Goal: Complete application form: Complete application form

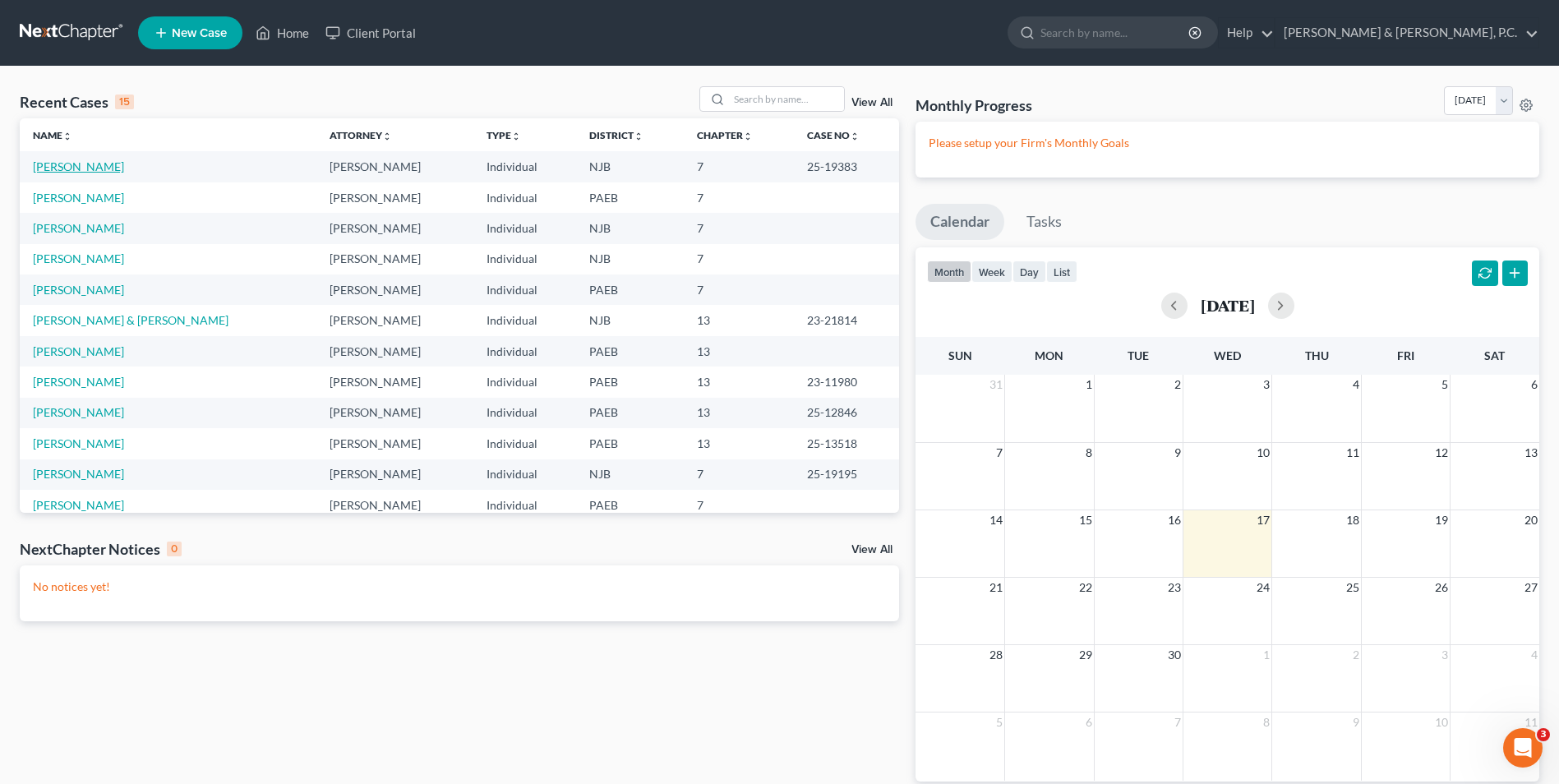
click at [96, 167] on link "[PERSON_NAME]" at bounding box center [79, 166] width 91 height 14
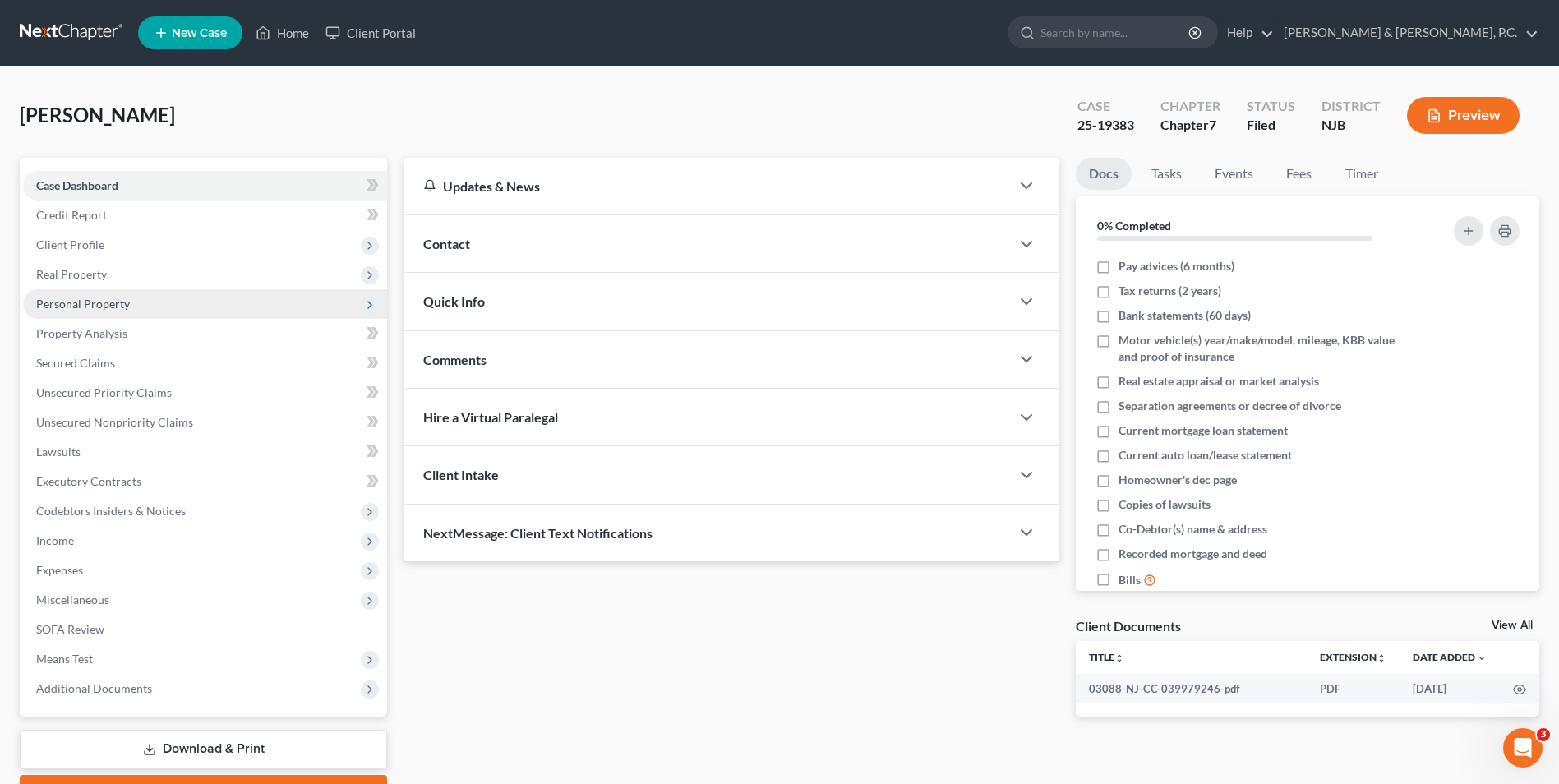
click at [78, 307] on span "Personal Property" at bounding box center [83, 303] width 94 height 14
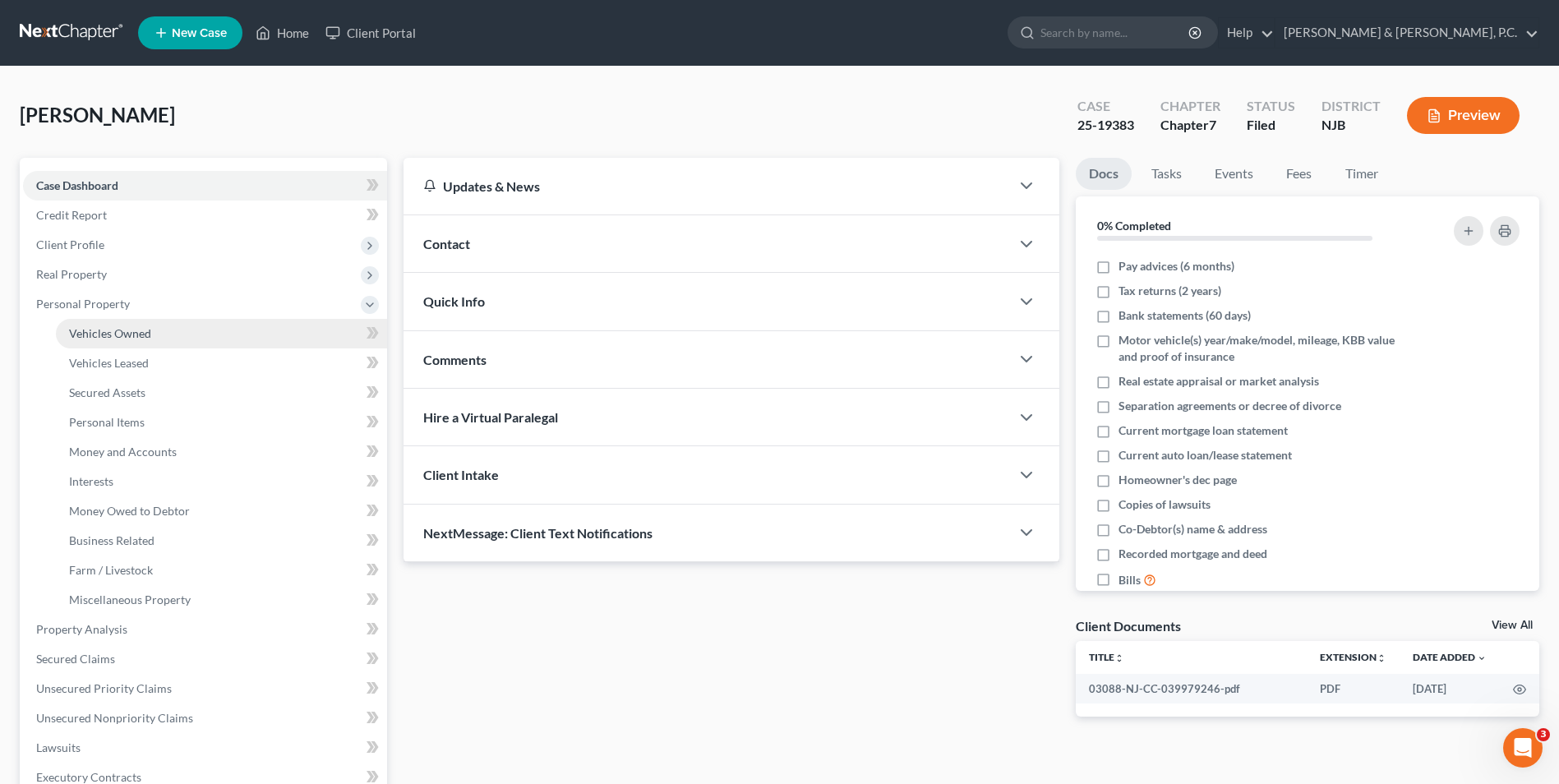
click at [113, 335] on span "Vehicles Owned" at bounding box center [110, 333] width 82 height 14
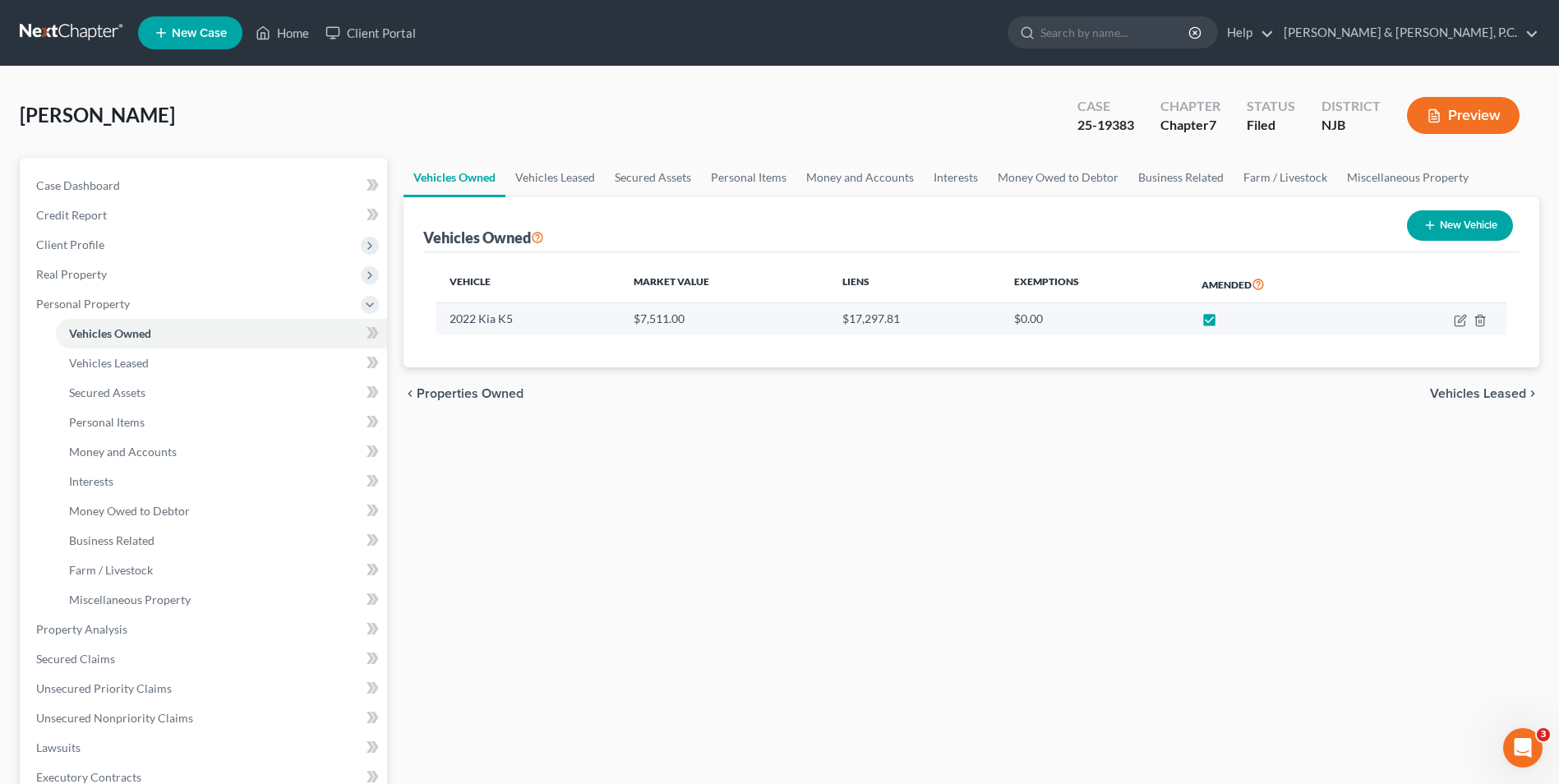
click at [1458, 327] on td at bounding box center [1439, 319] width 135 height 32
click at [1454, 321] on icon "button" at bounding box center [1460, 321] width 13 height 13
select select "0"
select select "4"
select select "3"
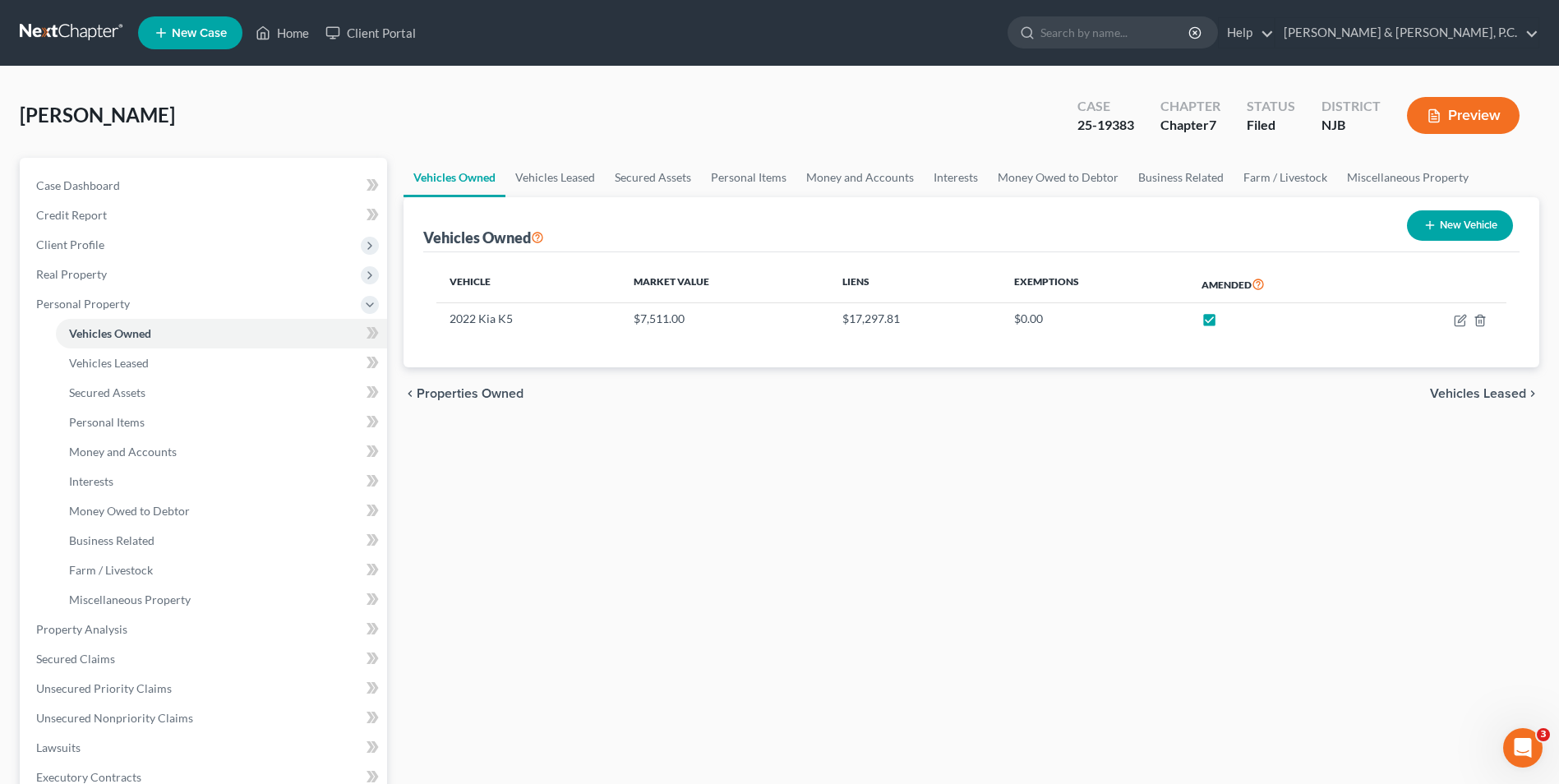
select select "0"
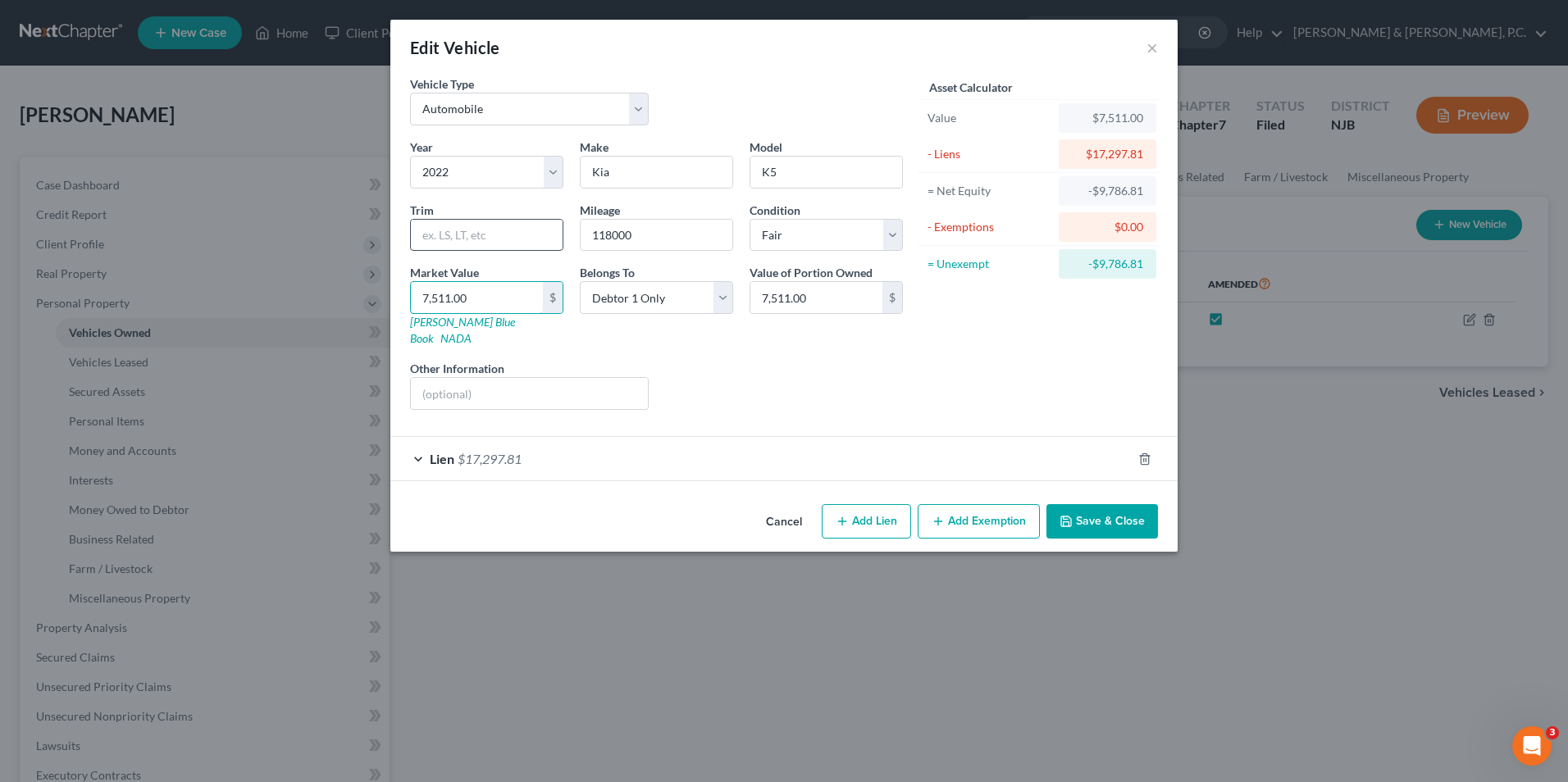
type input "1"
type input "1.00"
type input "13"
type input "13.00"
type input "133"
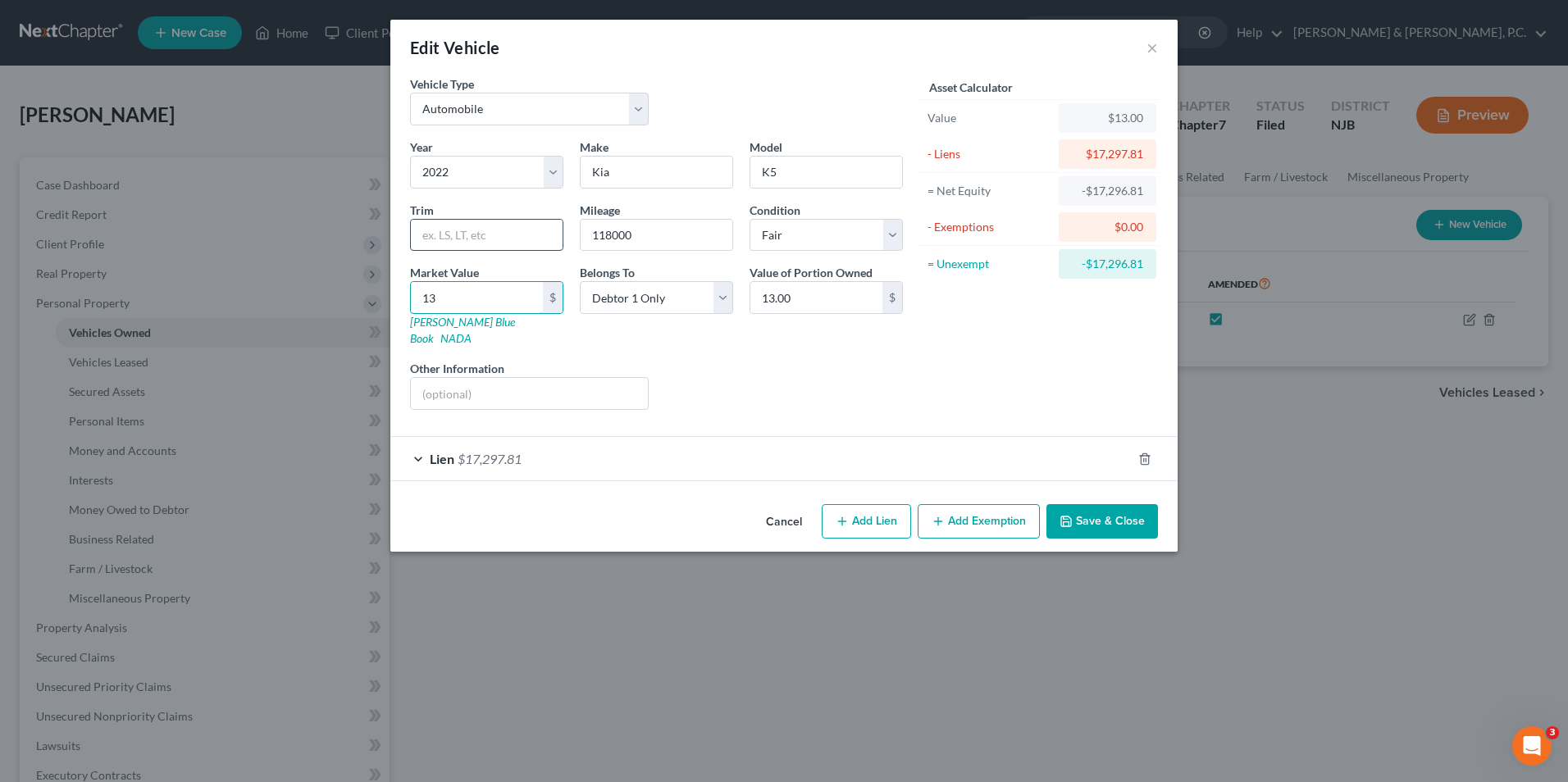
type input "133.00"
type input "1331"
type input "1,331.00"
type input "1,3317"
type input "13,317.00"
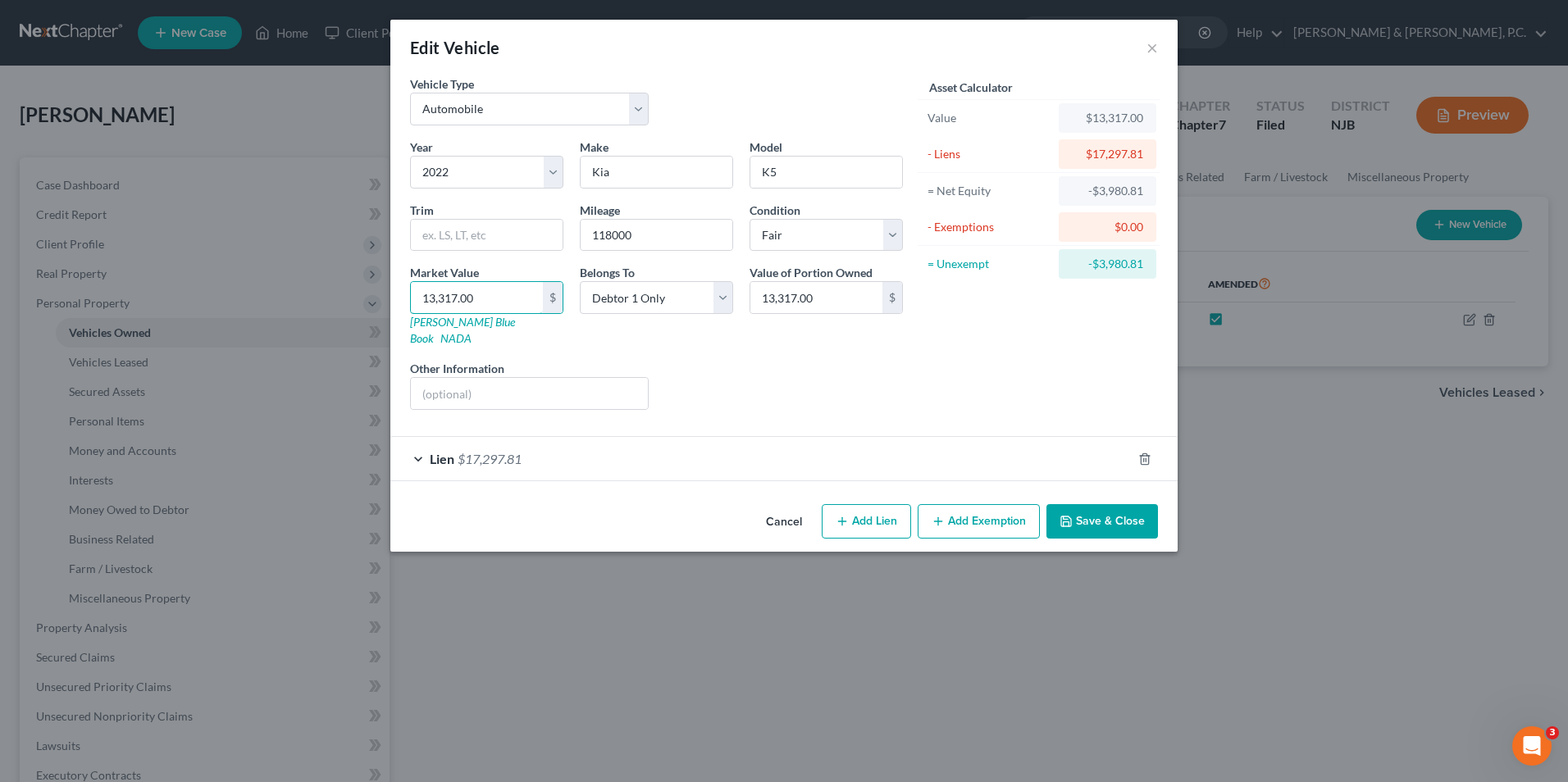
type input "13,317.00"
click at [1105, 498] on div "Cancel Add Lien Add Lease Add Exemption Save & Close" at bounding box center [784, 524] width 787 height 54
click at [1100, 513] on button "Save & Close" at bounding box center [1102, 522] width 112 height 35
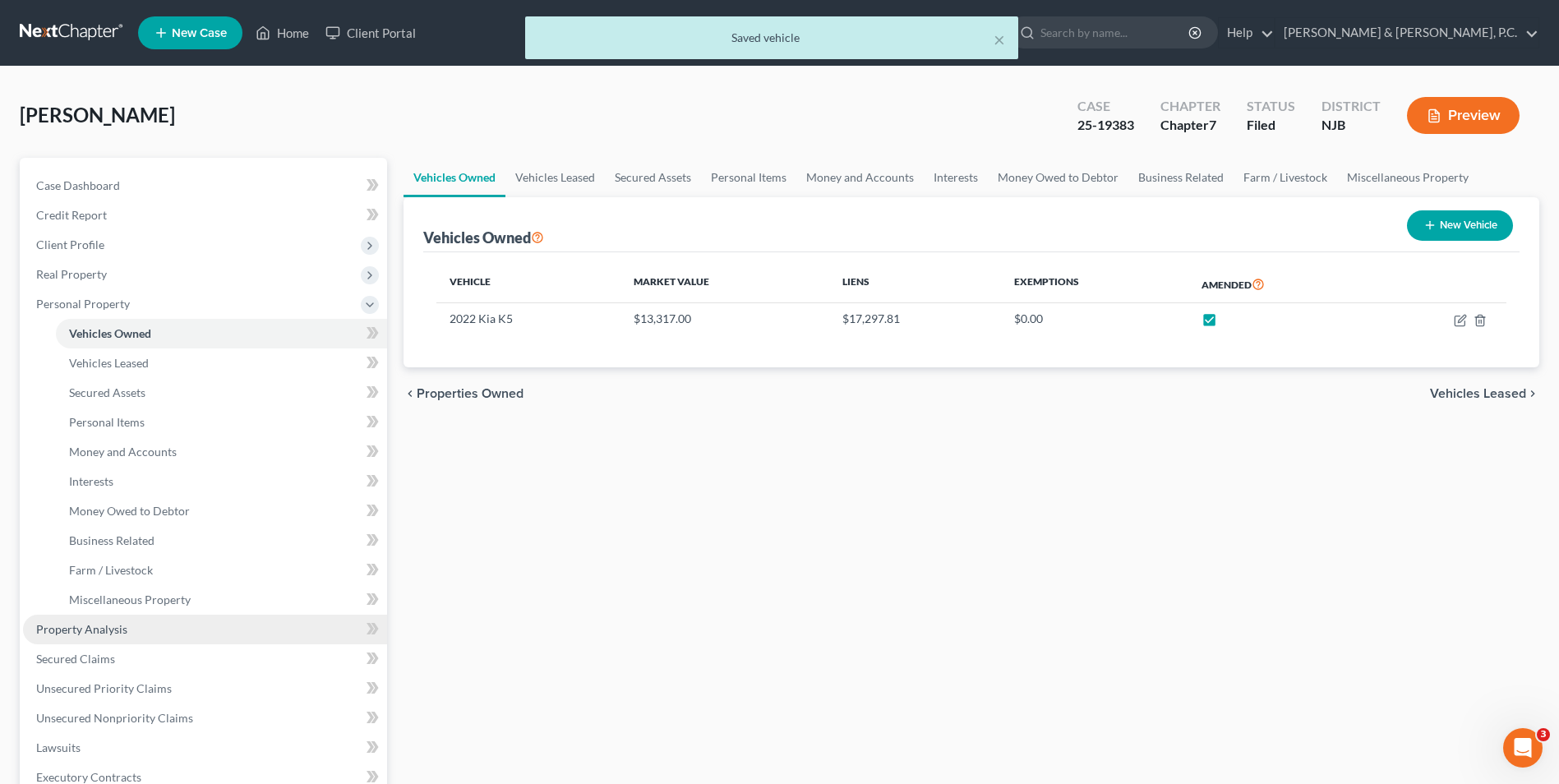
click at [101, 632] on span "Property Analysis" at bounding box center [82, 629] width 91 height 14
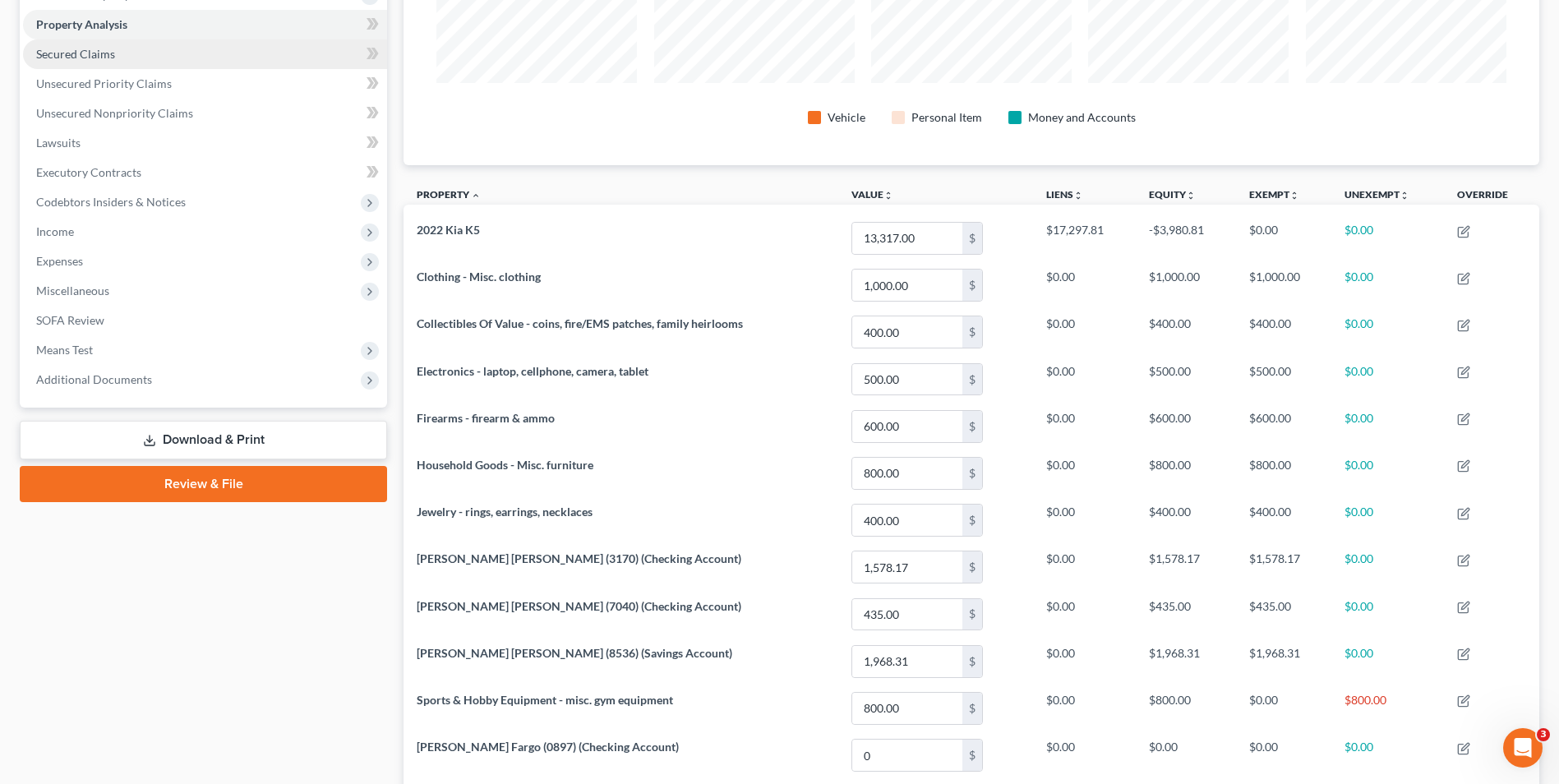
scroll to position [164, 0]
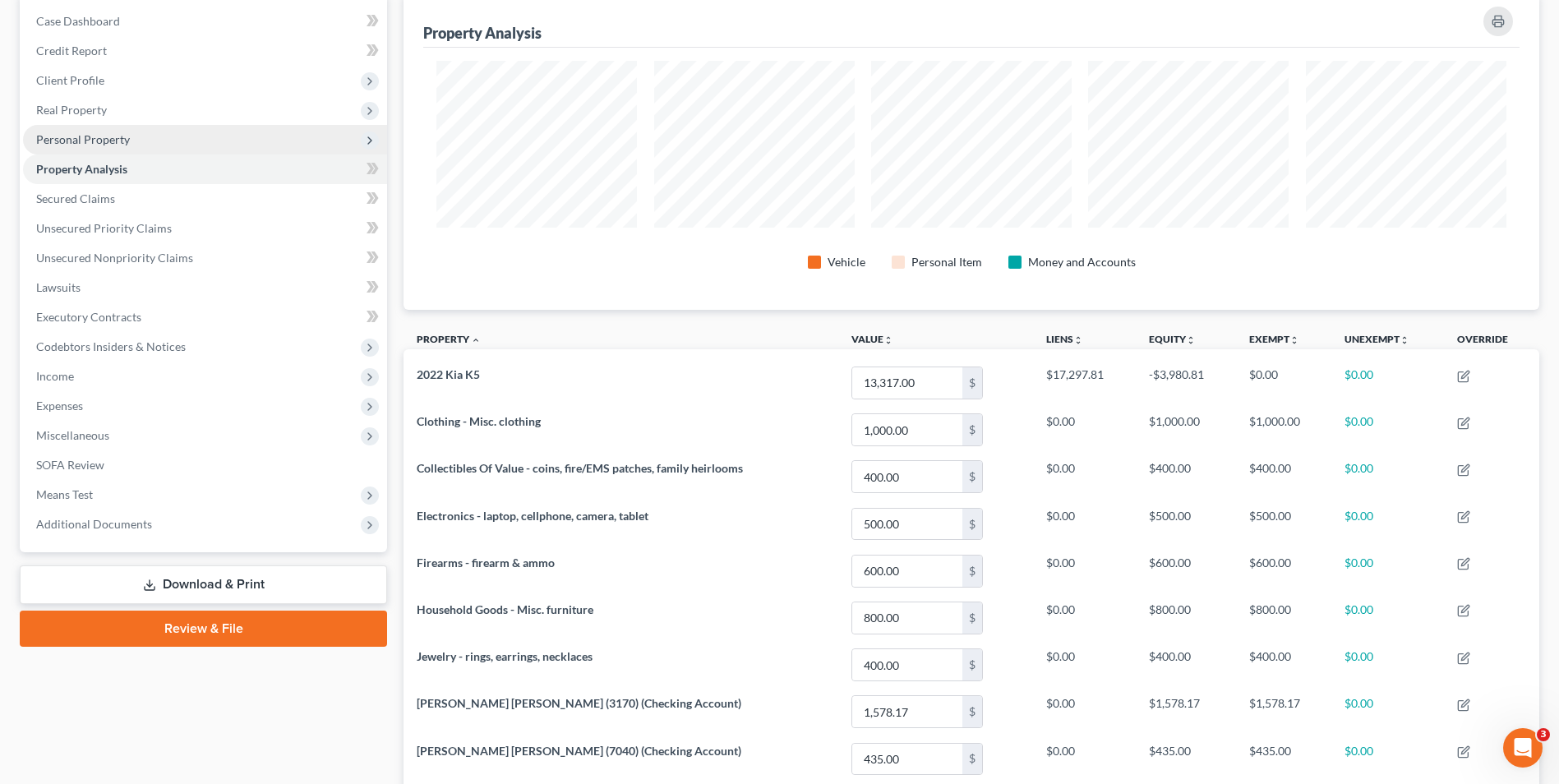
click at [111, 142] on span "Personal Property" at bounding box center [83, 139] width 94 height 14
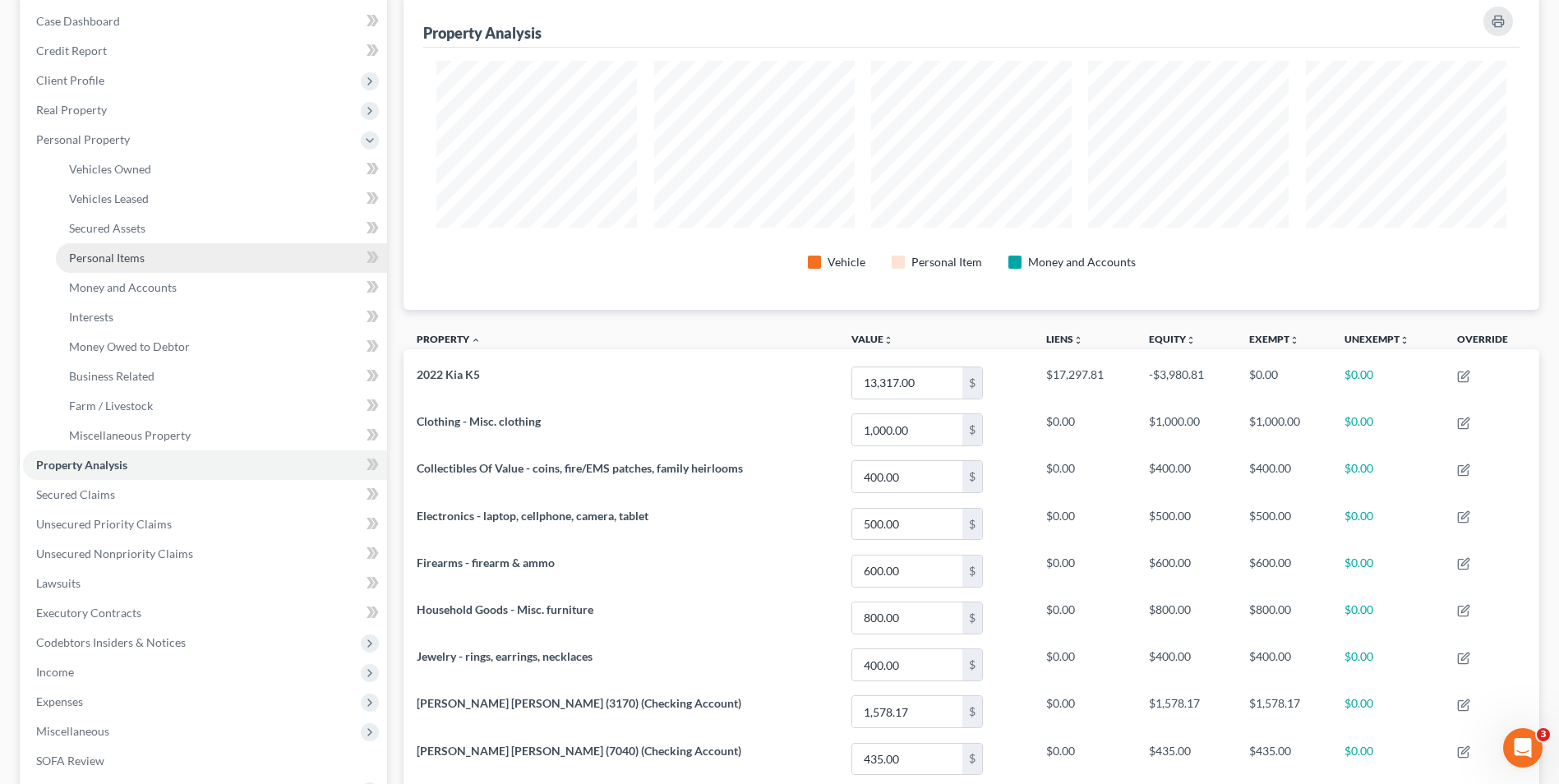
click at [135, 258] on span "Personal Items" at bounding box center [106, 257] width 76 height 14
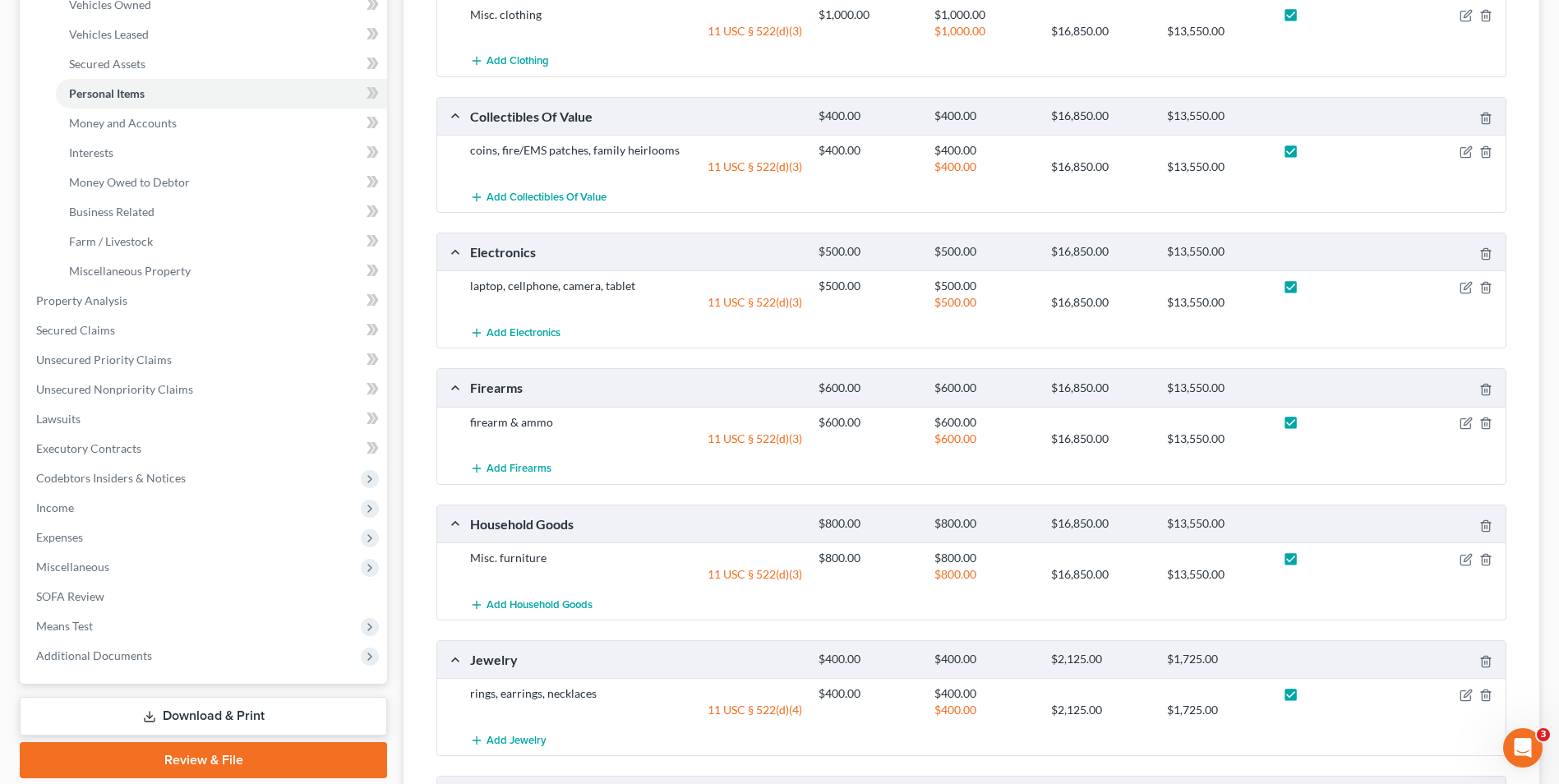
scroll to position [576, 0]
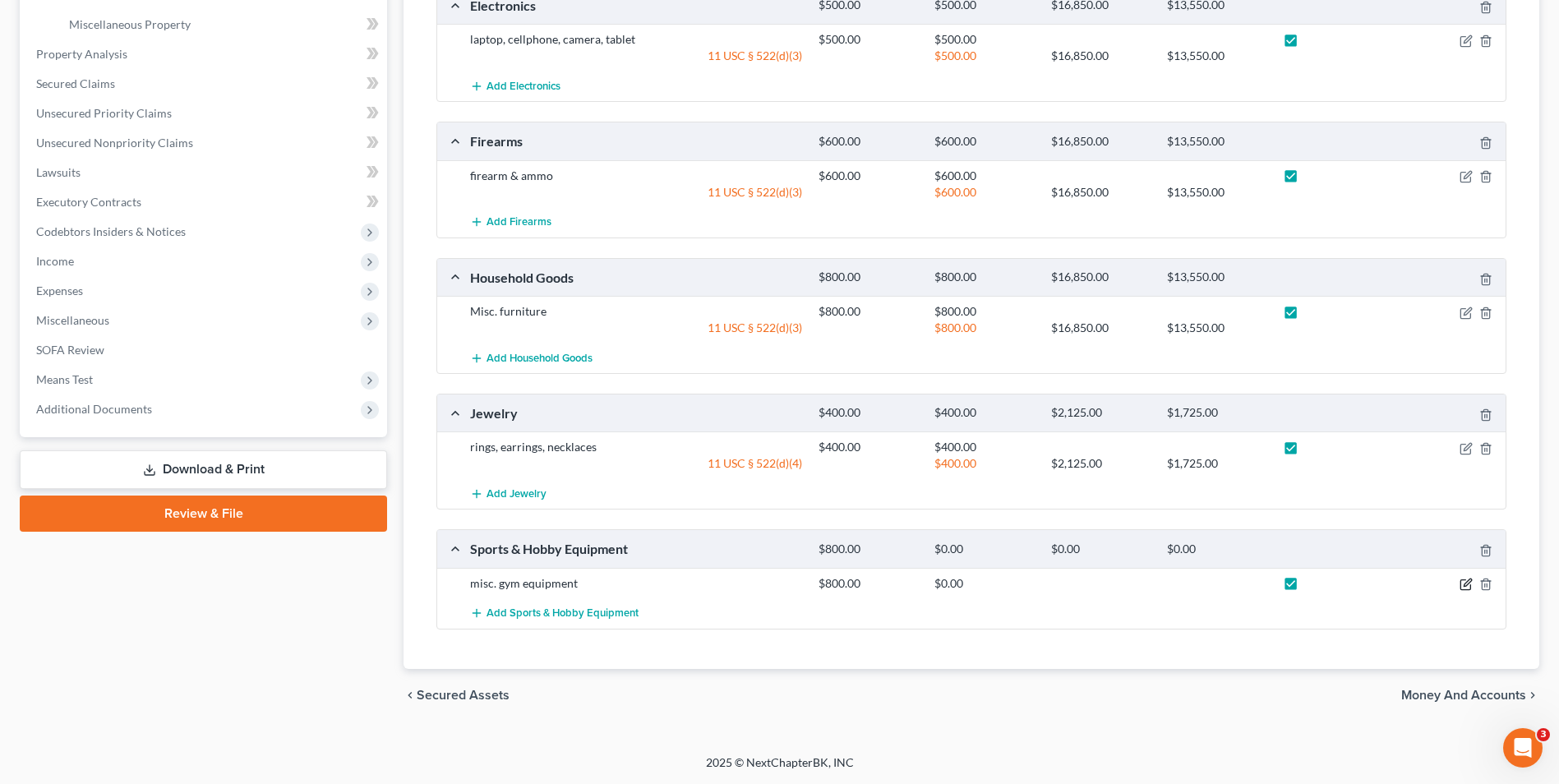
click at [1463, 586] on icon "button" at bounding box center [1466, 585] width 13 height 13
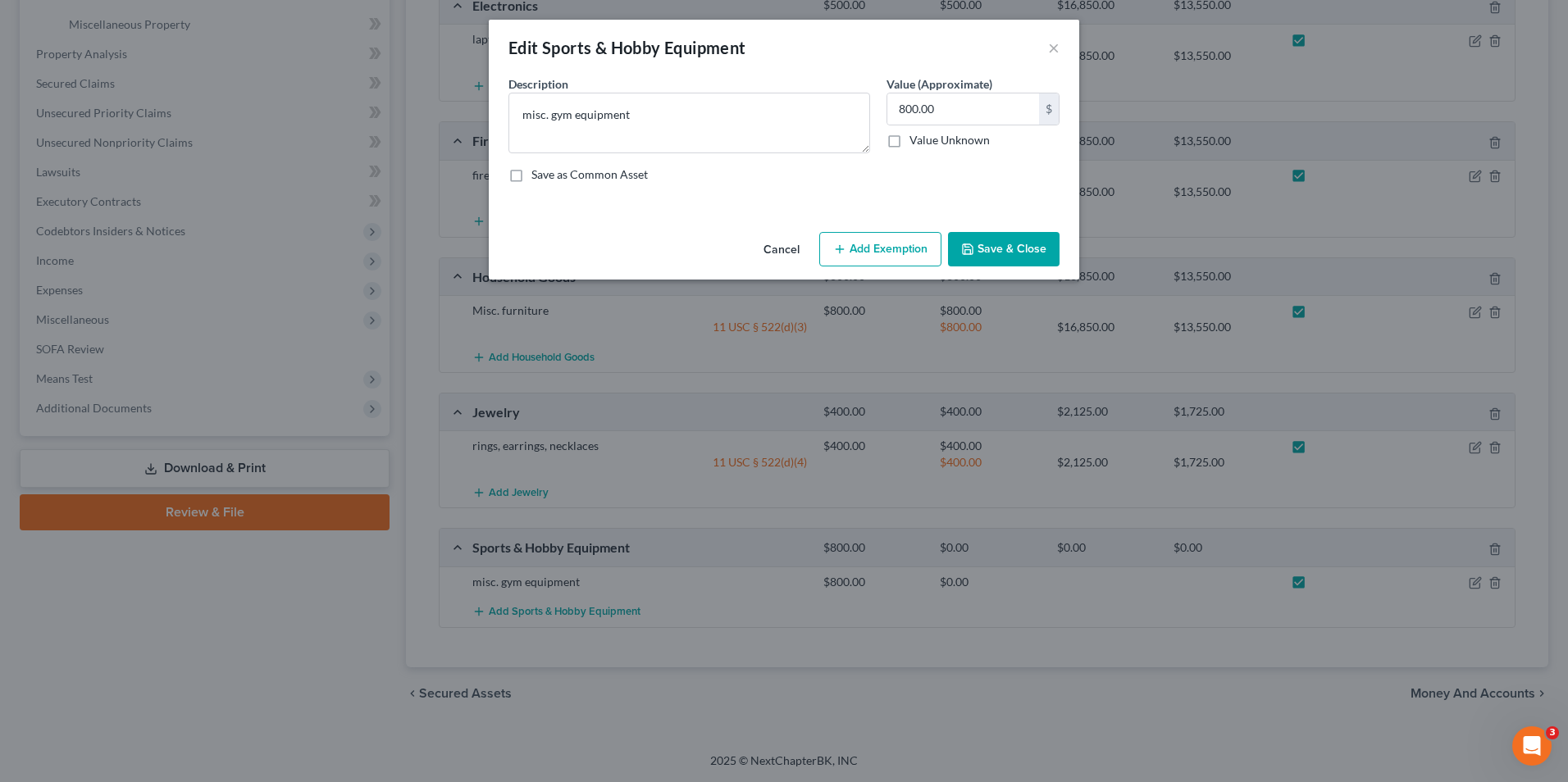
click at [887, 252] on button "Add Exemption" at bounding box center [880, 249] width 122 height 35
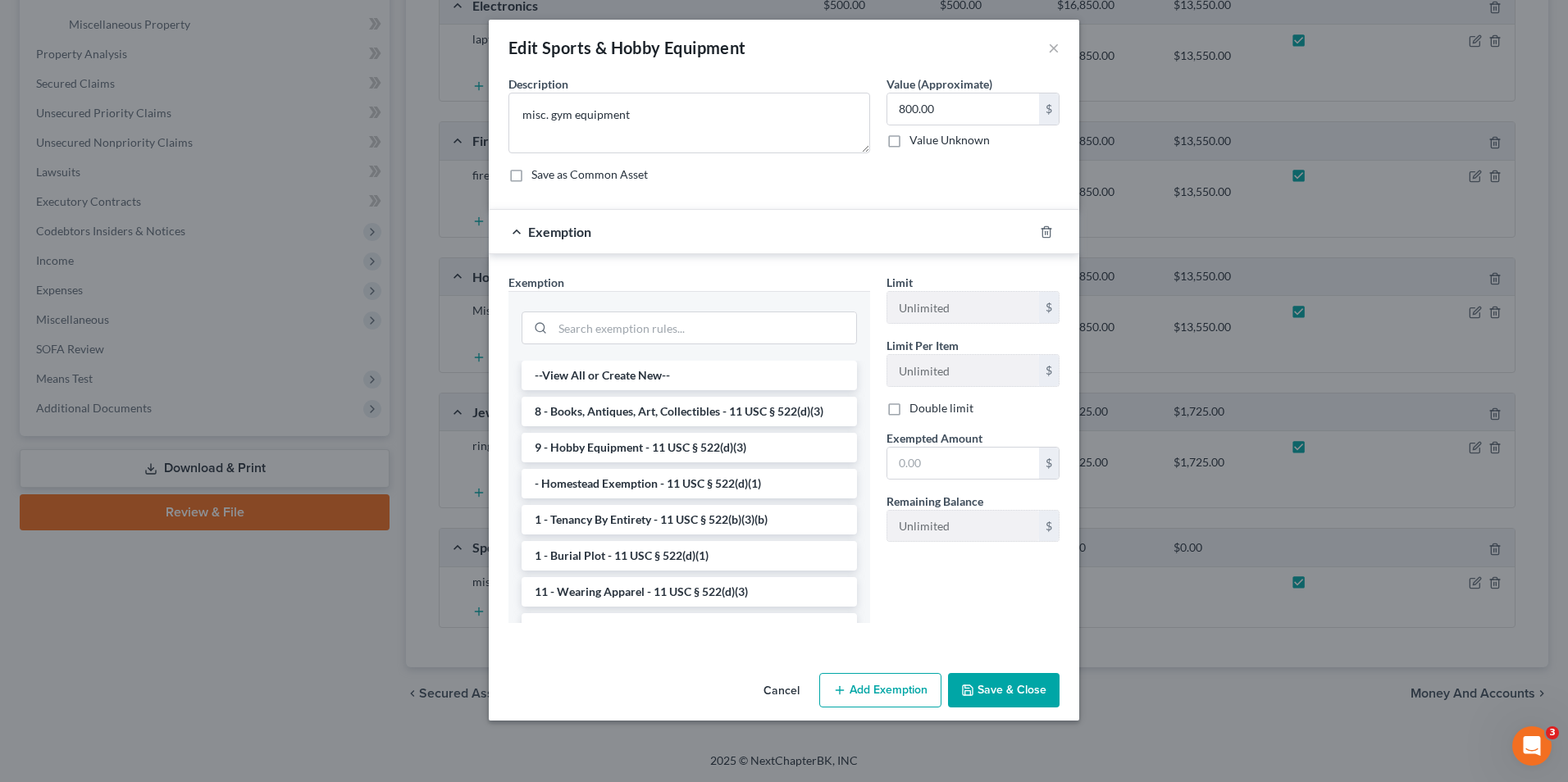
drag, startPoint x: 708, startPoint y: 447, endPoint x: 790, endPoint y: 462, distance: 83.4
click at [709, 447] on li "9 - Hobby Equipment - 11 USC § 522(d)(3)" at bounding box center [689, 447] width 336 height 30
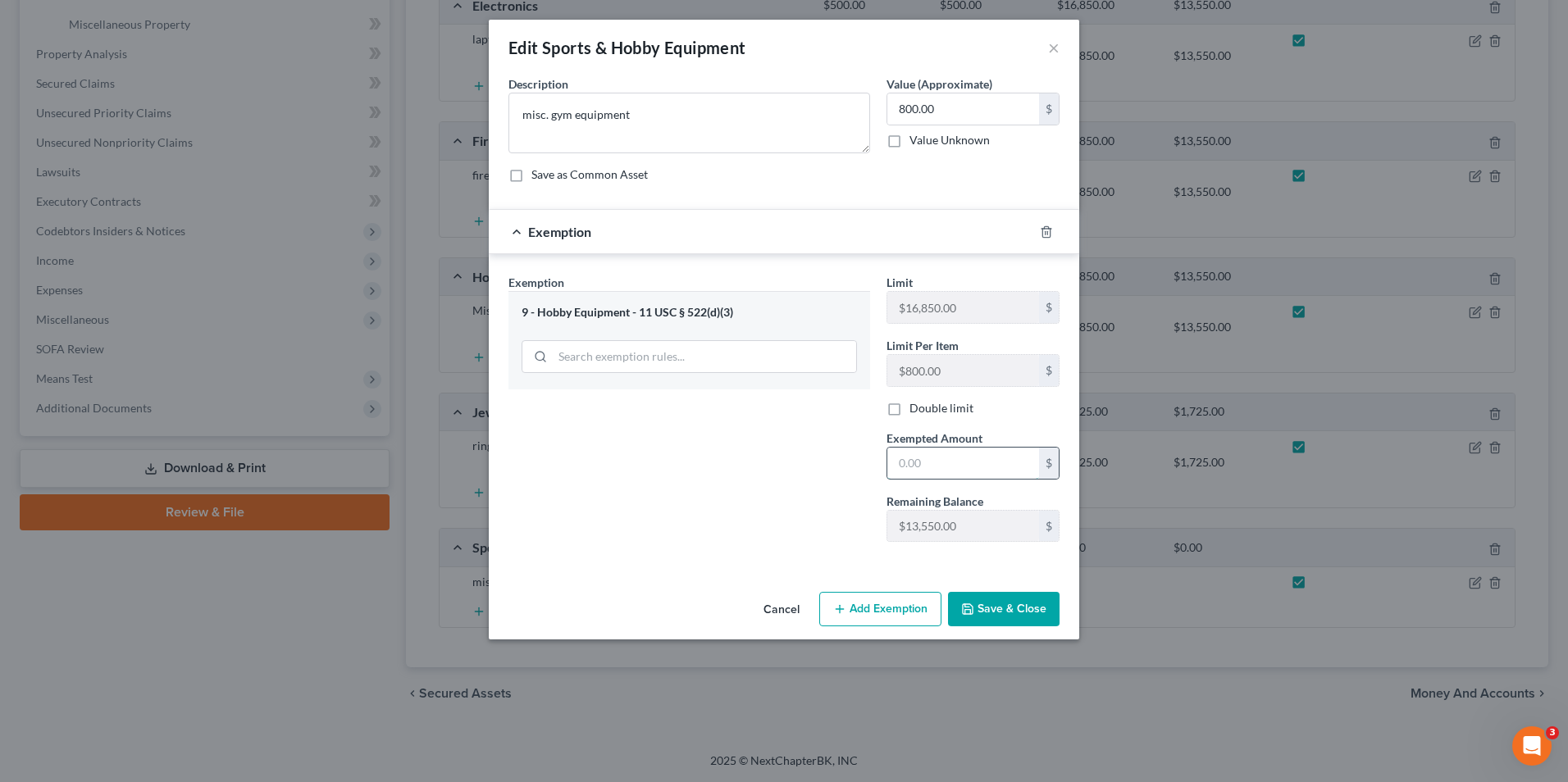
click at [960, 470] on input "text" at bounding box center [963, 463] width 152 height 31
type input "800.00"
click at [1037, 627] on div "Cancel Add Exemption Save & Close" at bounding box center [784, 612] width 590 height 54
click at [1035, 622] on button "Save & Close" at bounding box center [1004, 609] width 112 height 35
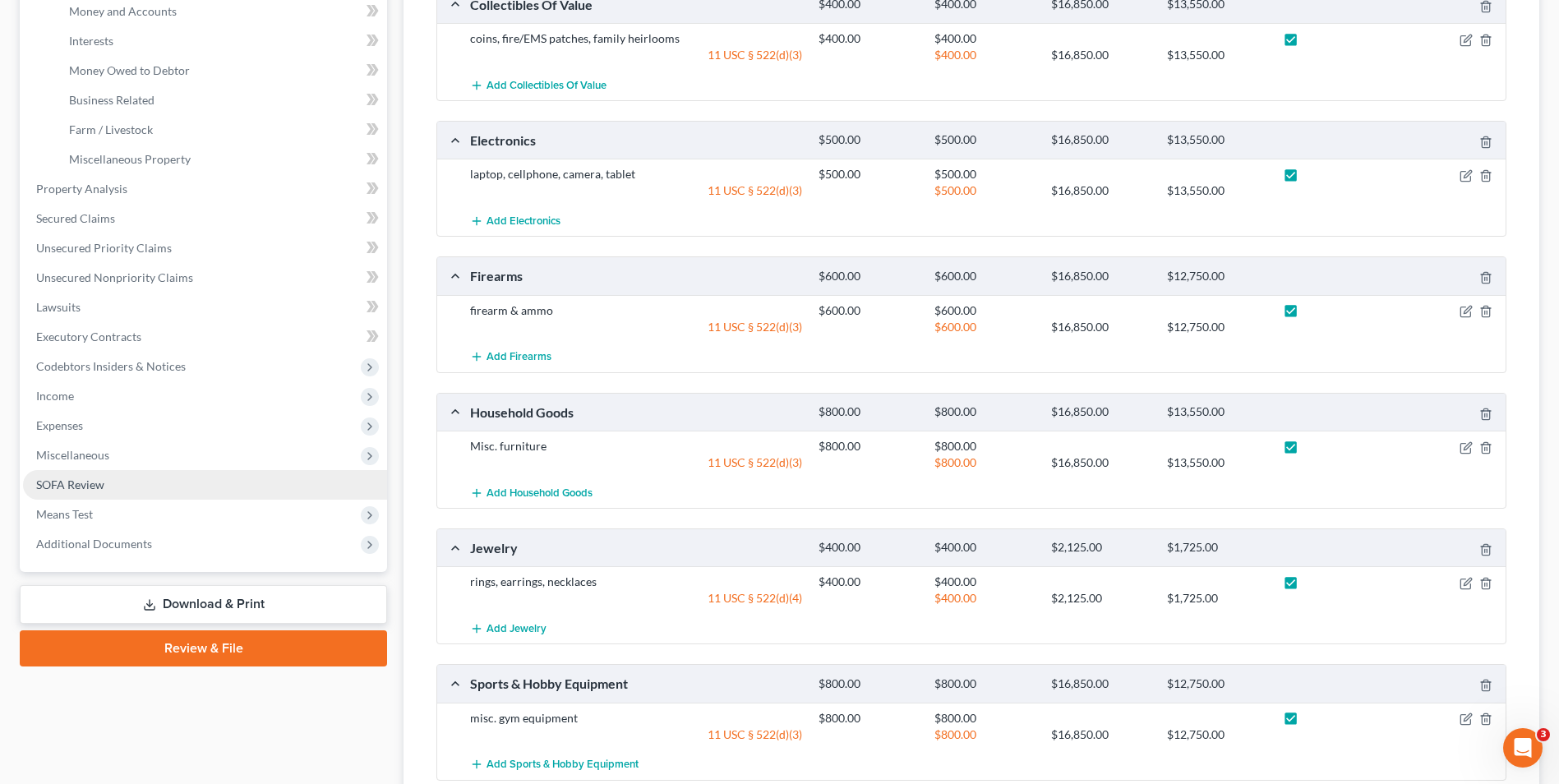
scroll to position [329, 0]
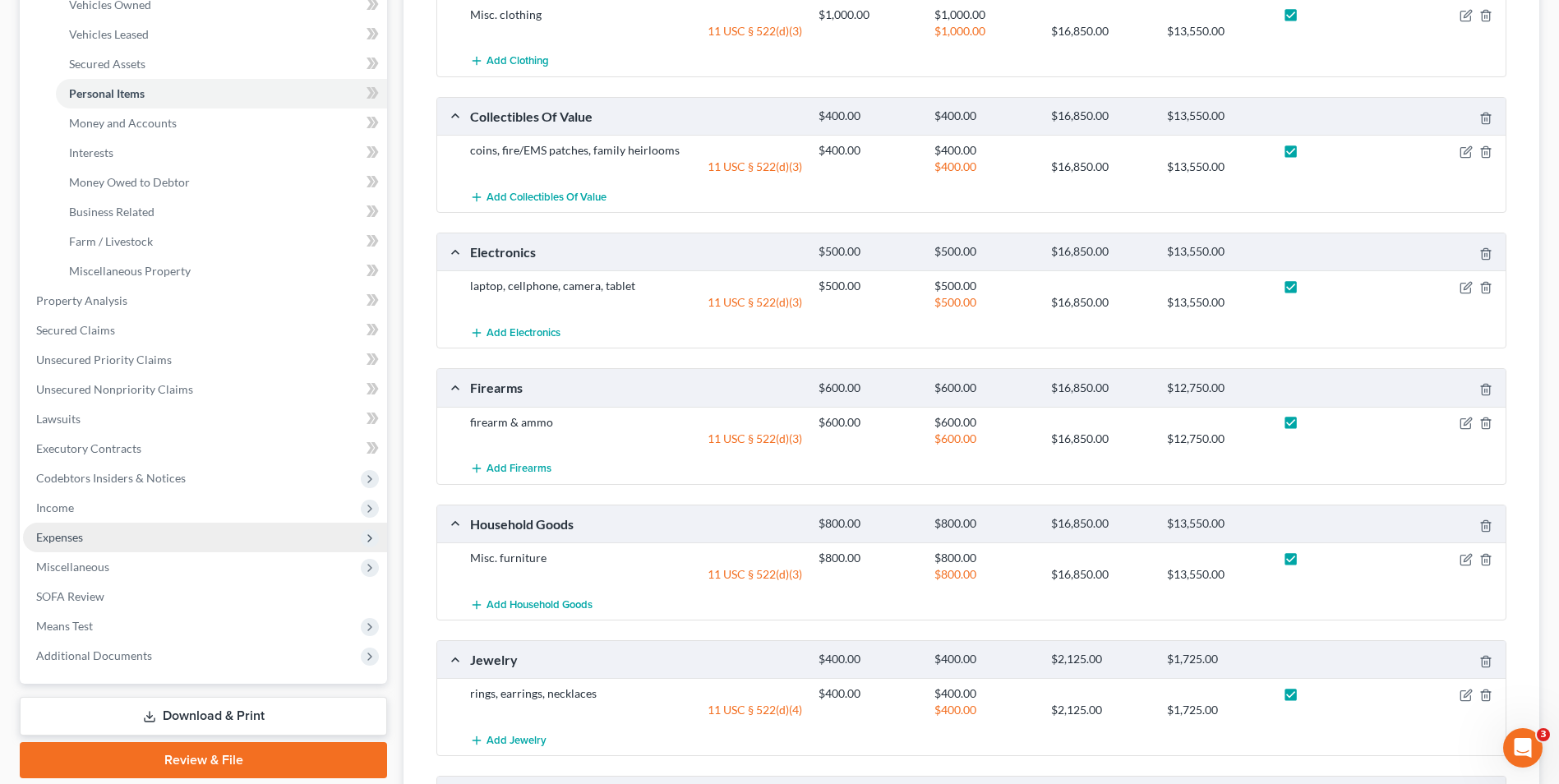
click at [82, 545] on span "Expenses" at bounding box center [205, 537] width 364 height 30
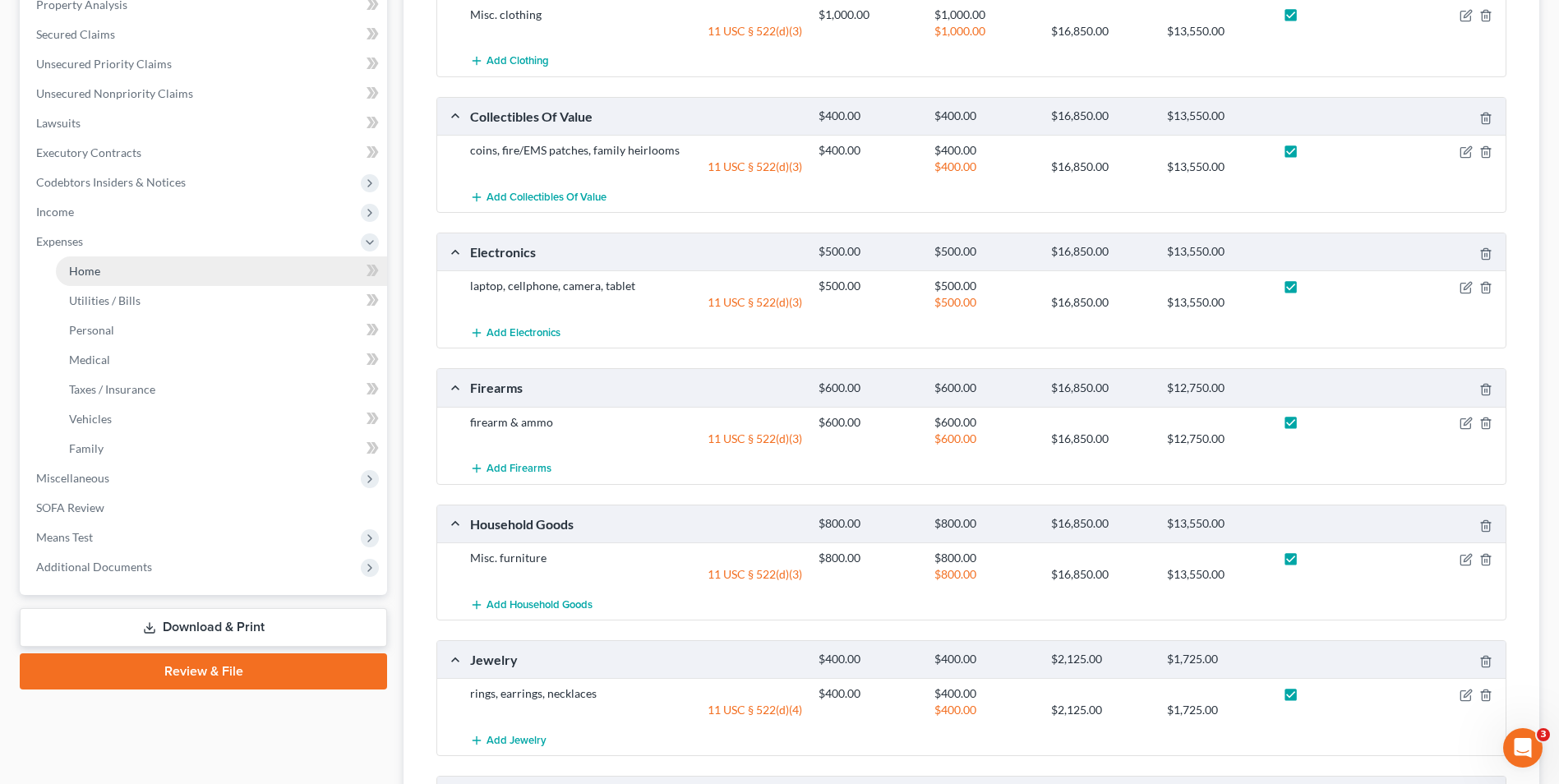
click at [103, 277] on link "Home" at bounding box center [221, 272] width 331 height 30
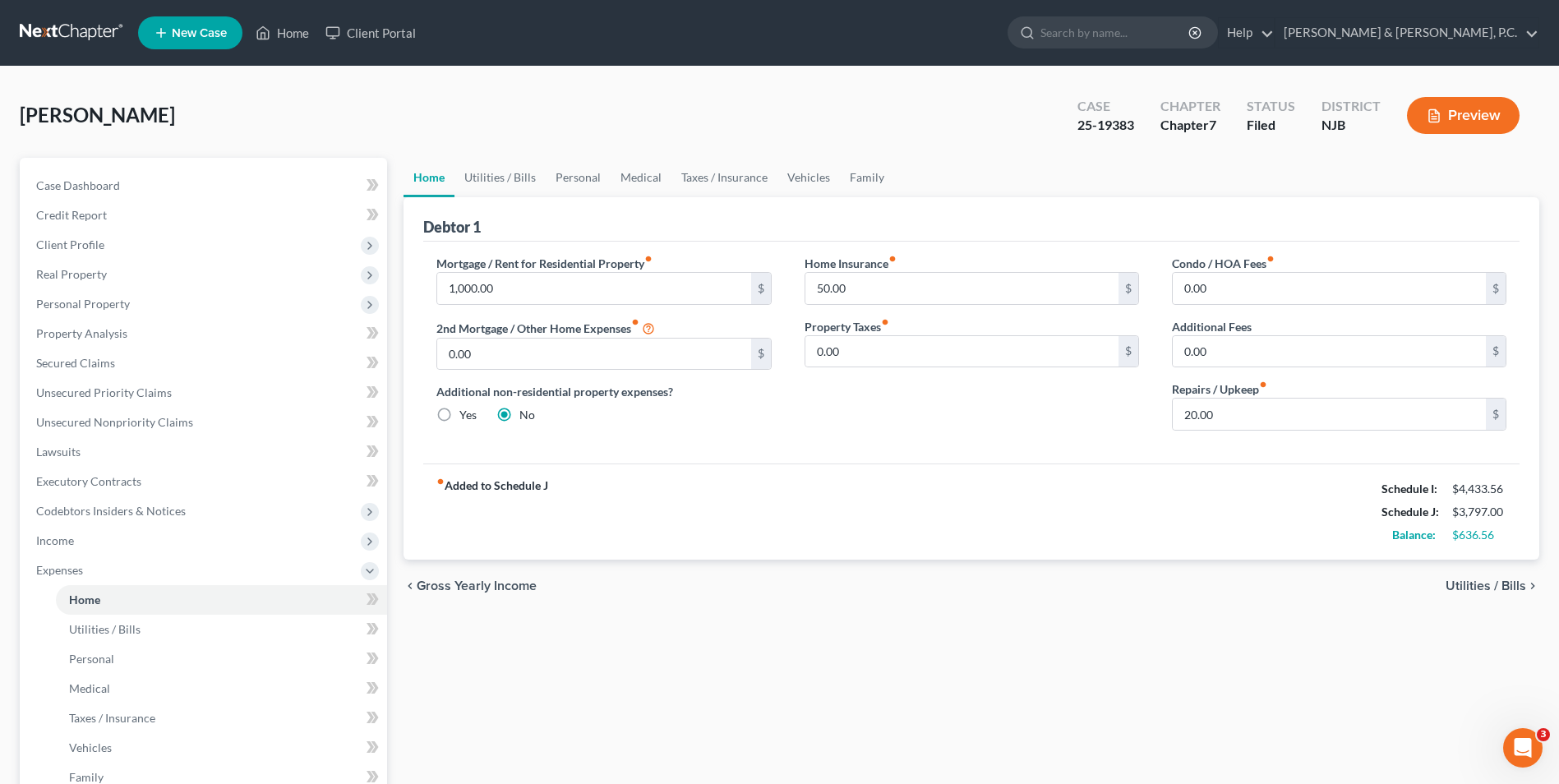
click at [1487, 587] on span "Utilities / Bills" at bounding box center [1486, 586] width 81 height 13
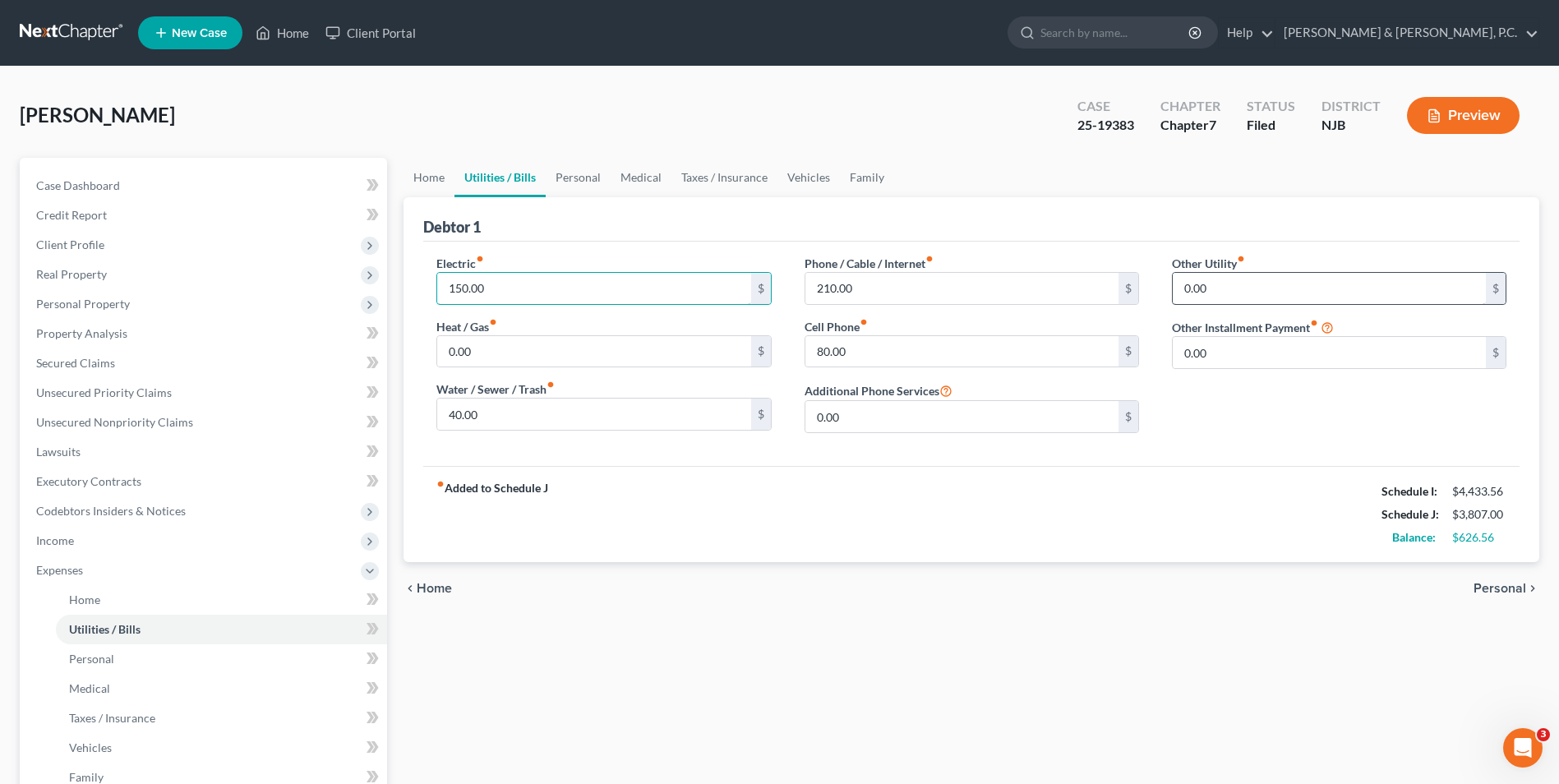
type input "150.00"
click at [1243, 288] on input "0.00" at bounding box center [1329, 289] width 313 height 32
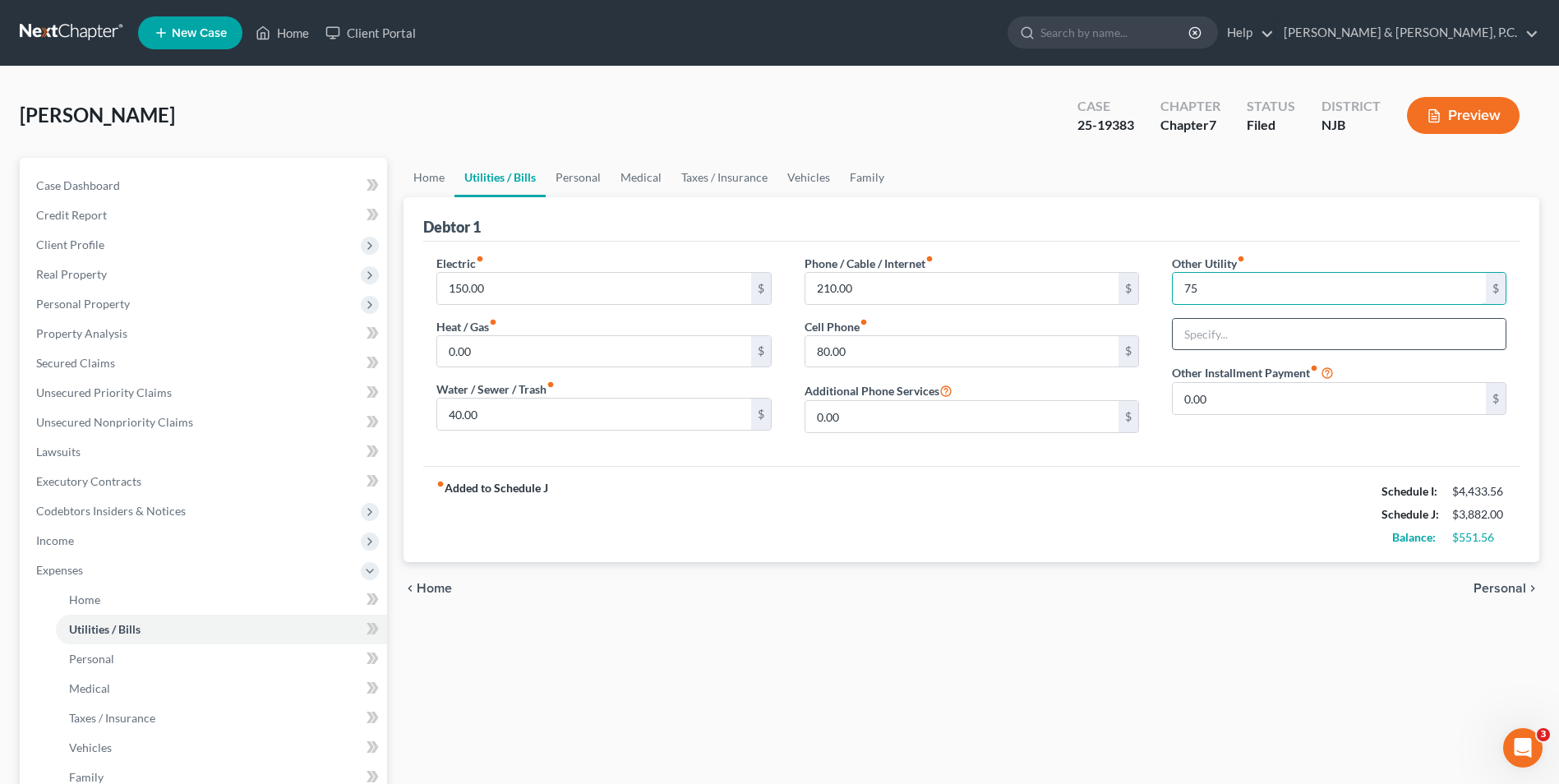
type input "75"
click at [1236, 345] on input "text" at bounding box center [1339, 335] width 333 height 32
type input "HVAC"
type input "190.00"
click at [1512, 589] on span "Personal" at bounding box center [1499, 589] width 52 height 13
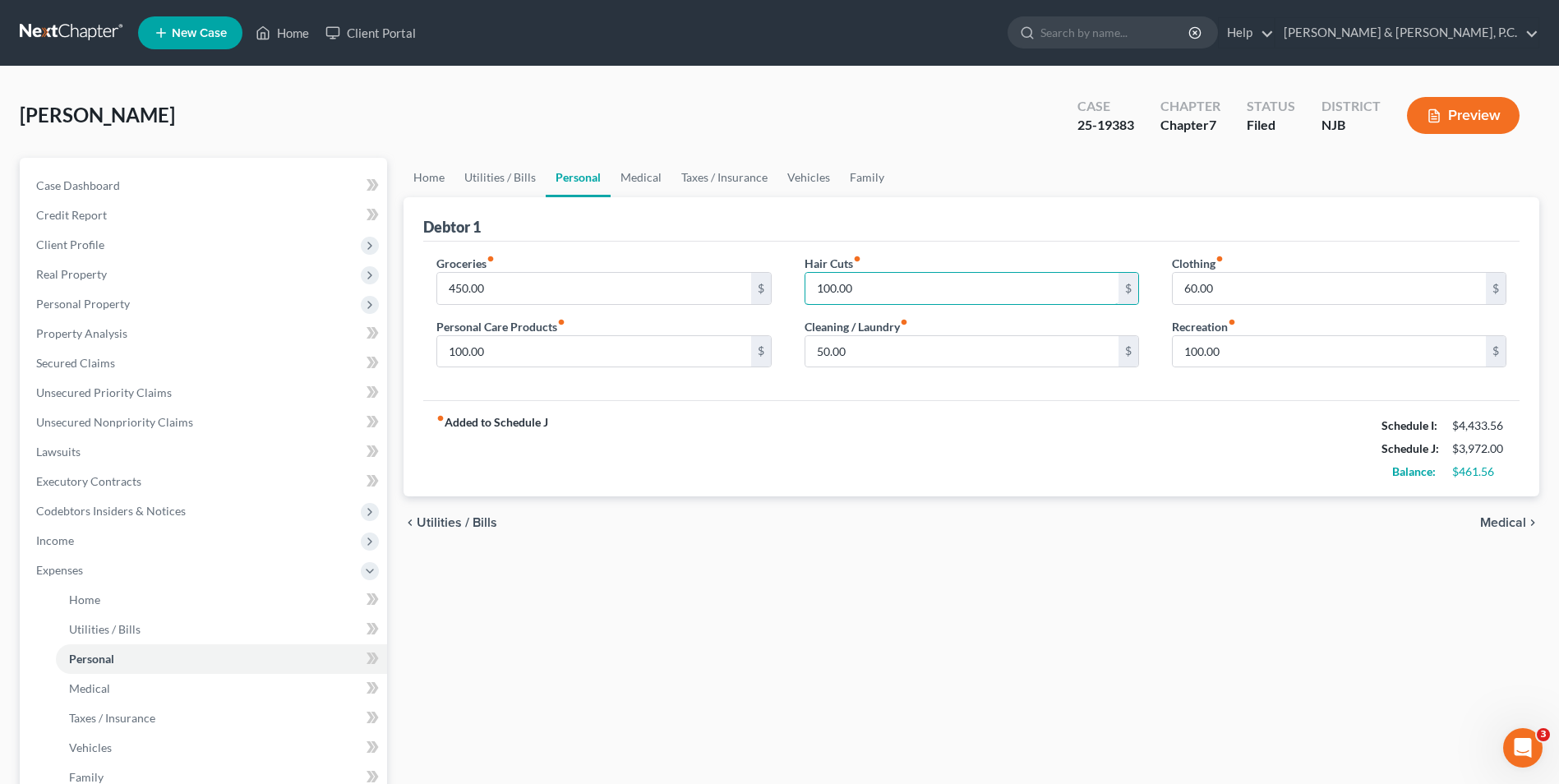
type input "100.00"
click at [1504, 527] on span "Medical" at bounding box center [1503, 522] width 46 height 13
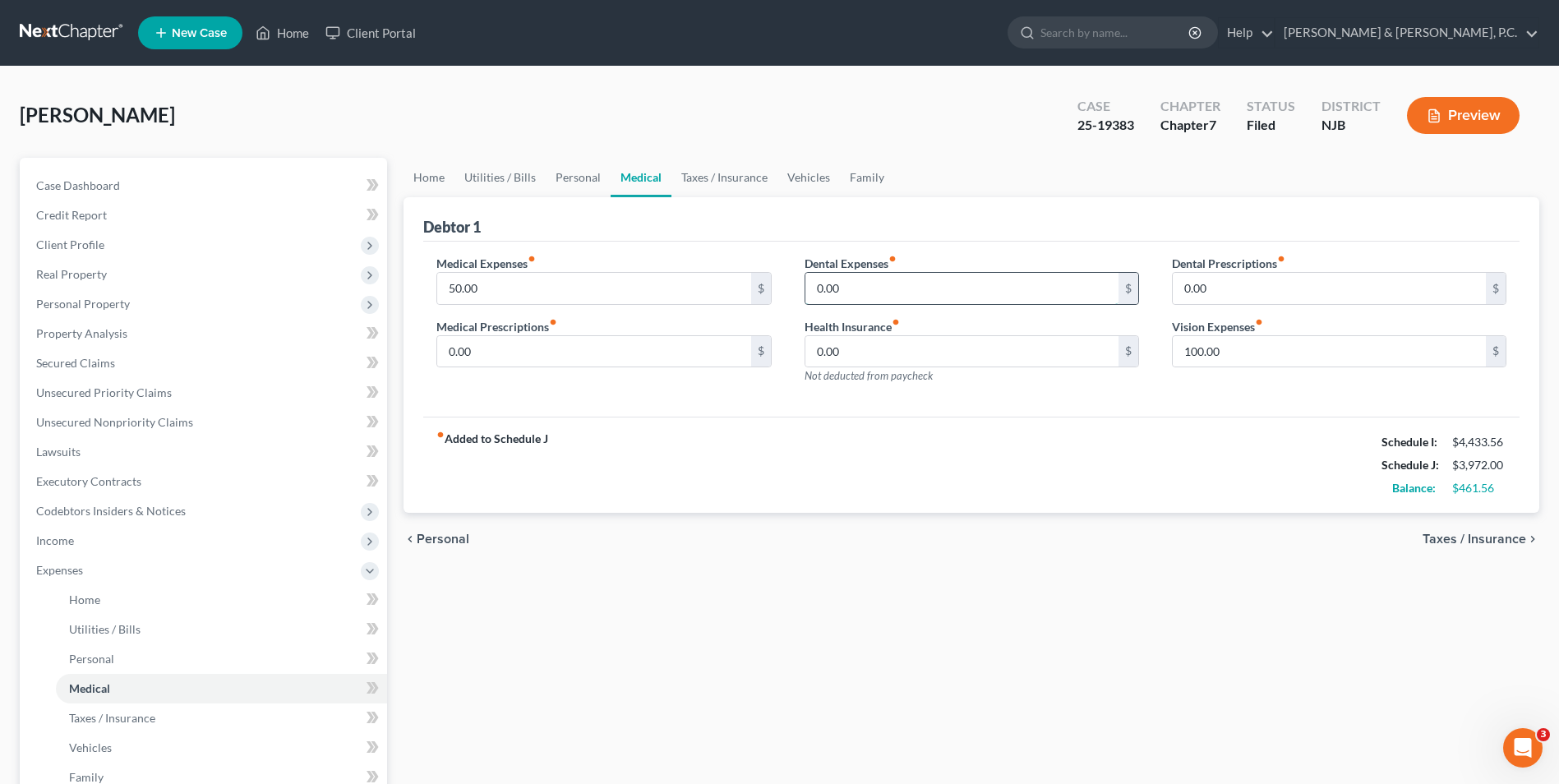
click at [849, 287] on input "0.00" at bounding box center [962, 289] width 313 height 32
type input "5"
type input "25"
click at [1197, 350] on input "100.00" at bounding box center [1329, 352] width 313 height 32
type input "150"
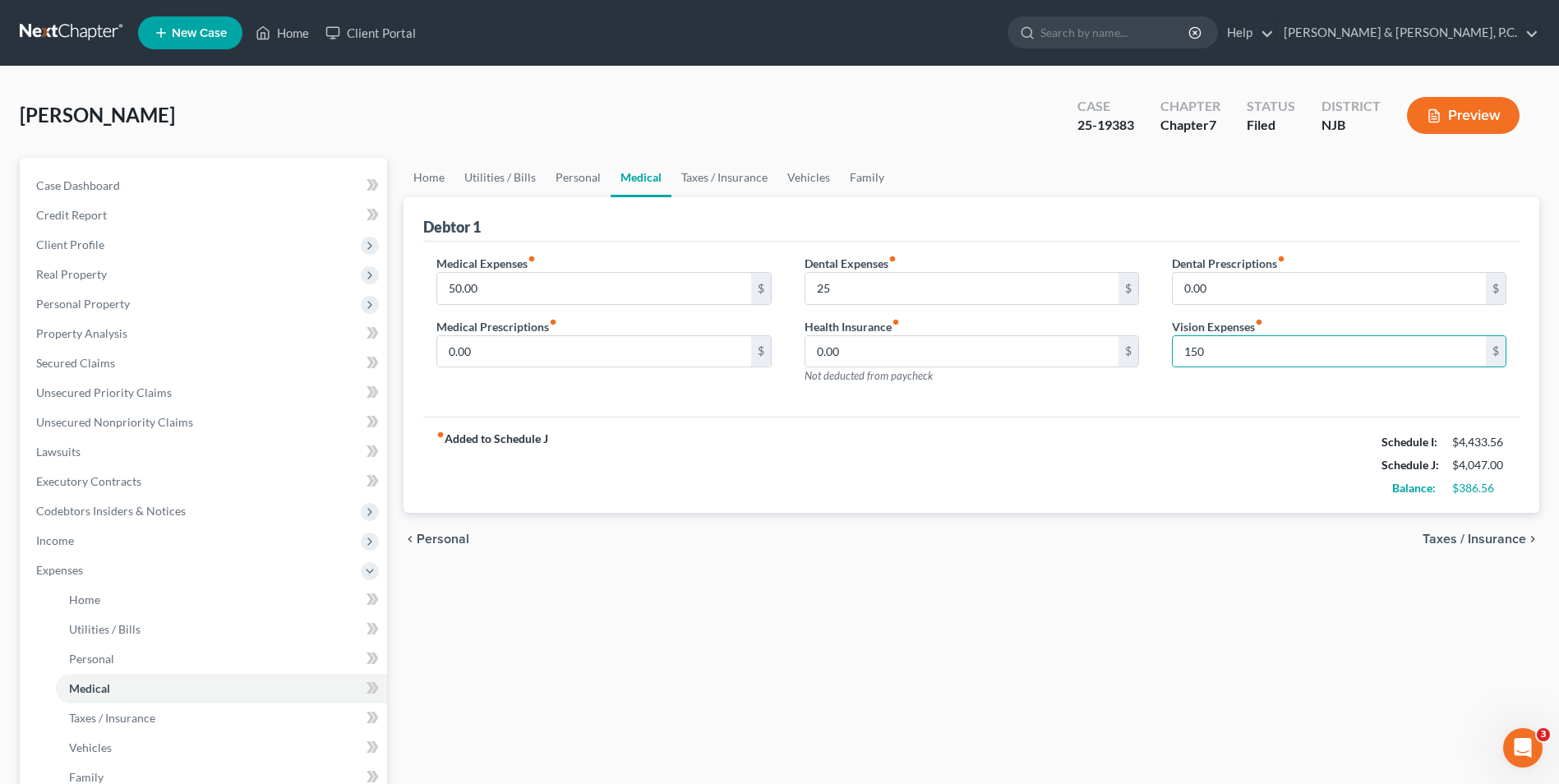
click at [1471, 540] on span "Taxes / Insurance" at bounding box center [1474, 539] width 104 height 13
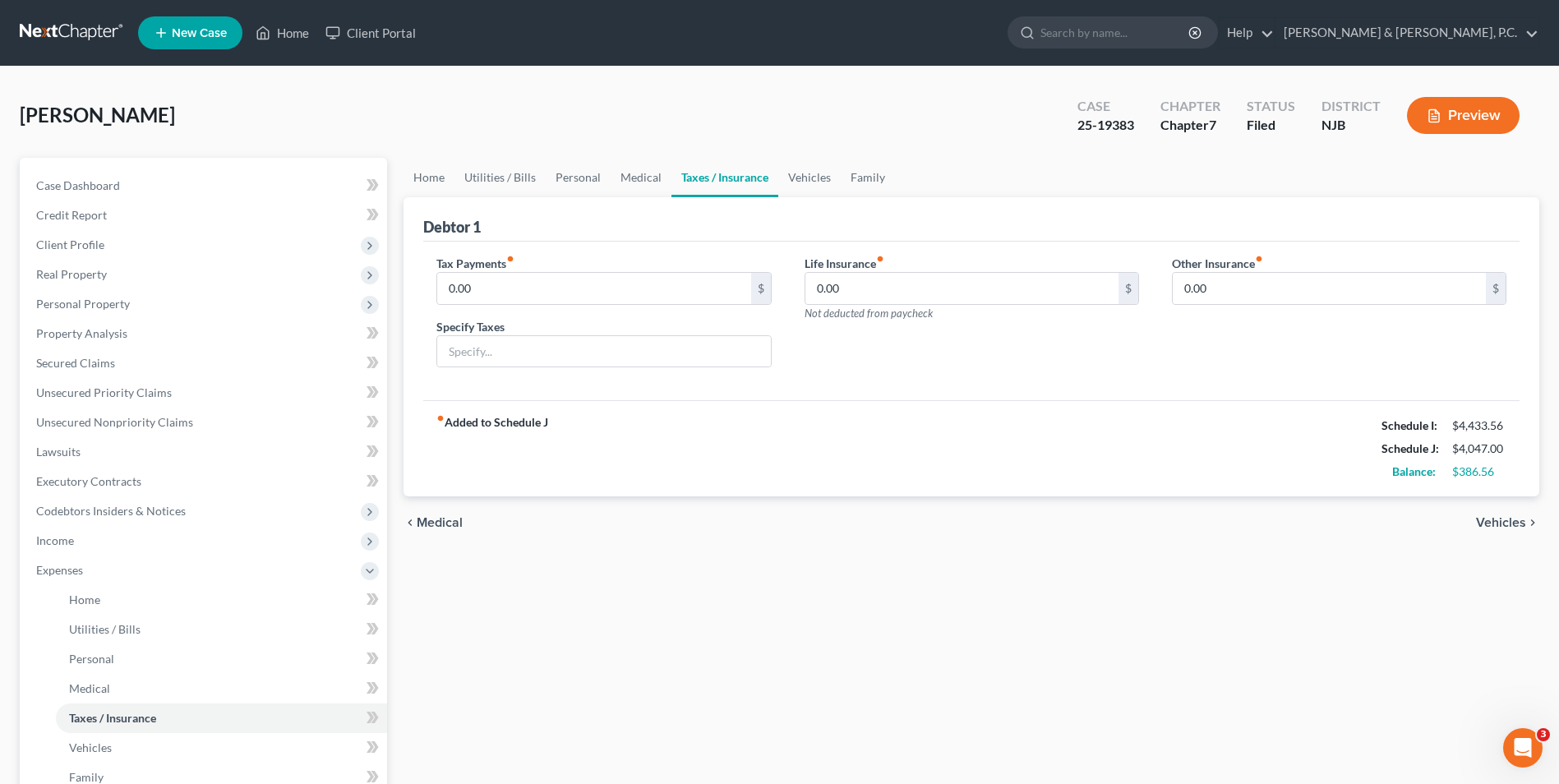
click at [1484, 518] on span "Vehicles" at bounding box center [1501, 522] width 50 height 13
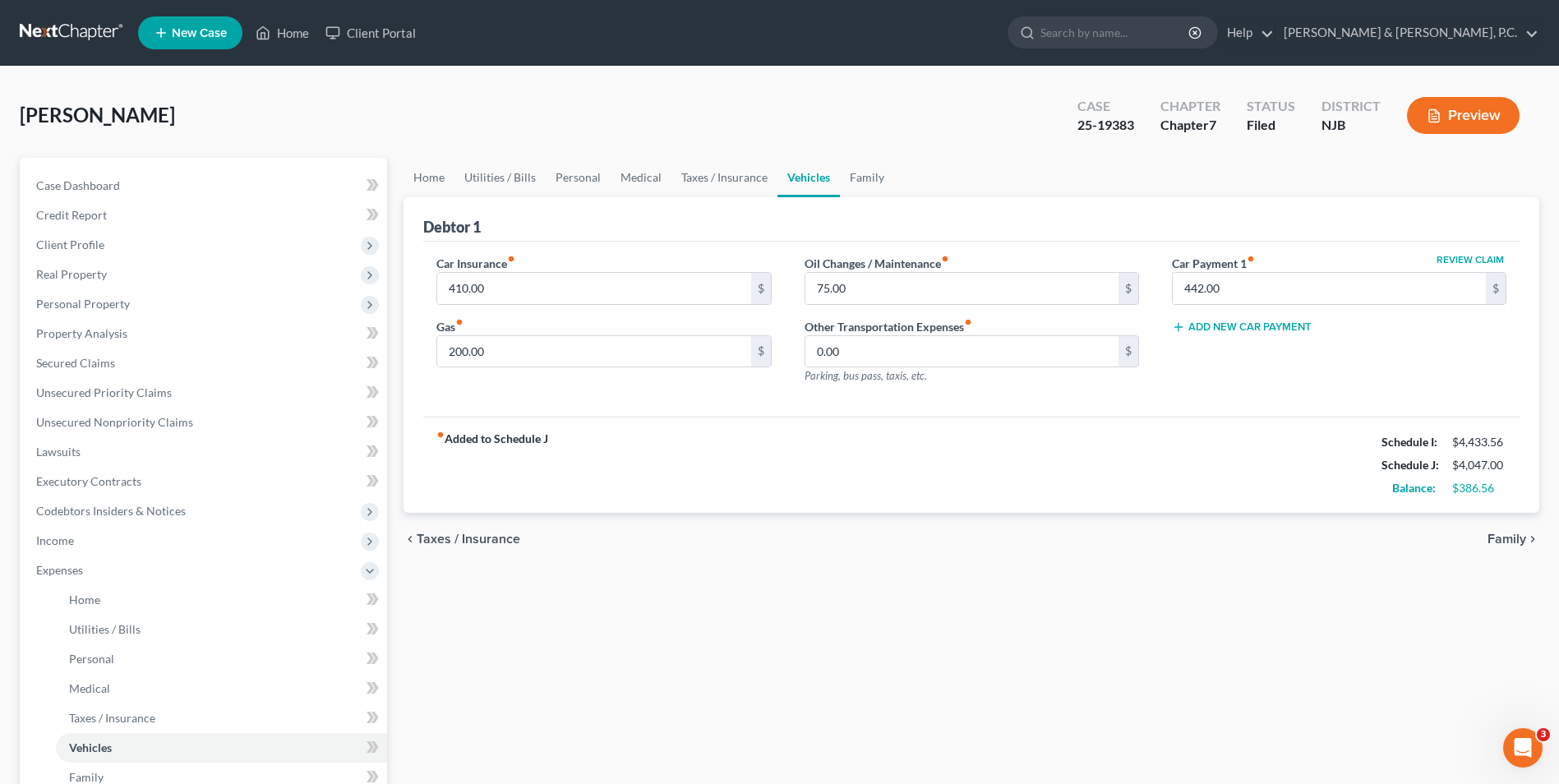
click at [1507, 537] on span "Family" at bounding box center [1507, 539] width 39 height 13
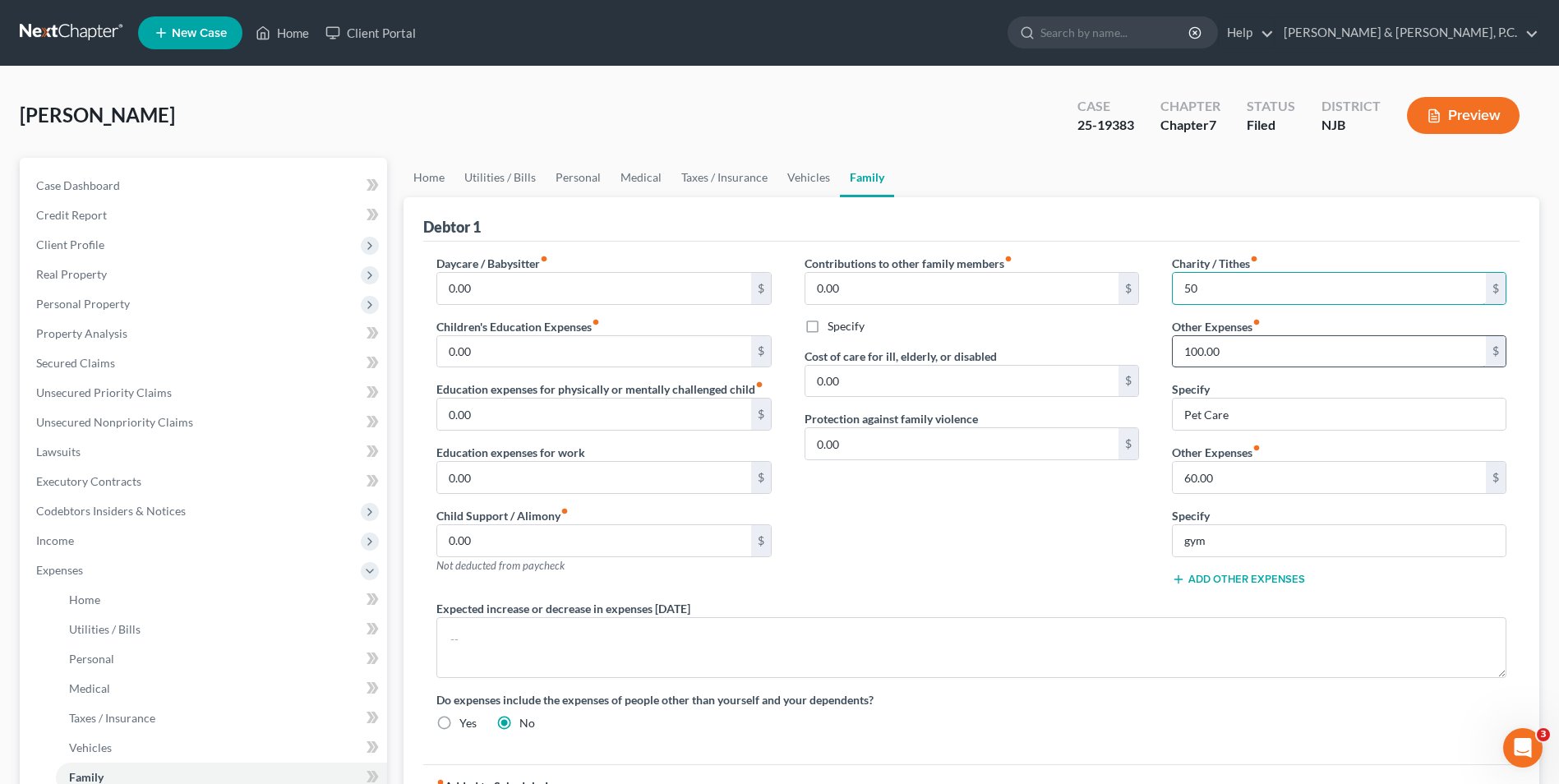
type input "50"
click at [1198, 350] on input "100.00" at bounding box center [1329, 352] width 313 height 32
type input "100"
click at [1283, 574] on button "Add Other Expenses" at bounding box center [1238, 580] width 133 height 13
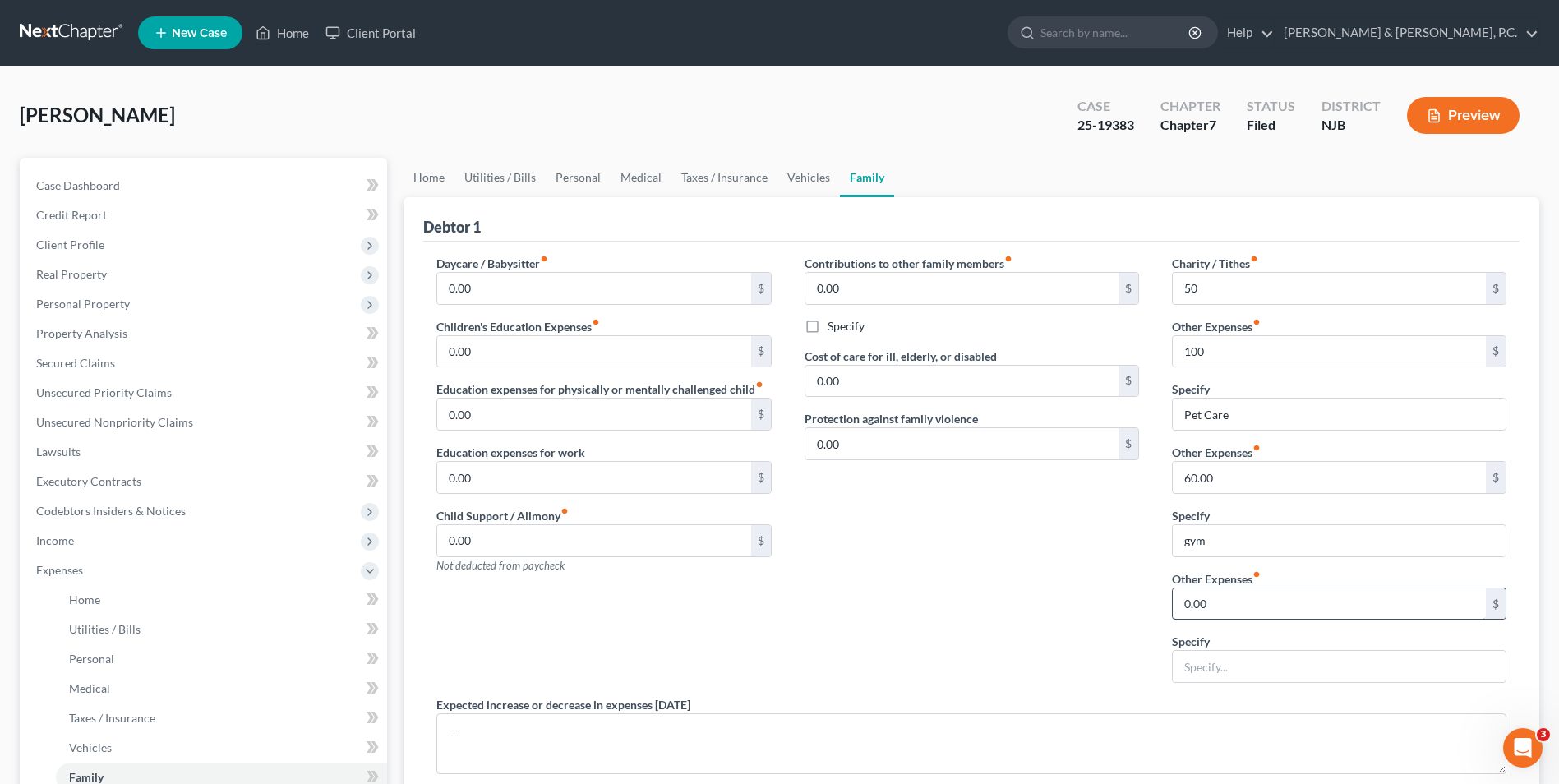
click at [1235, 600] on input "0.00" at bounding box center [1329, 604] width 313 height 32
type input "150"
click at [1247, 663] on input "text" at bounding box center [1339, 667] width 333 height 32
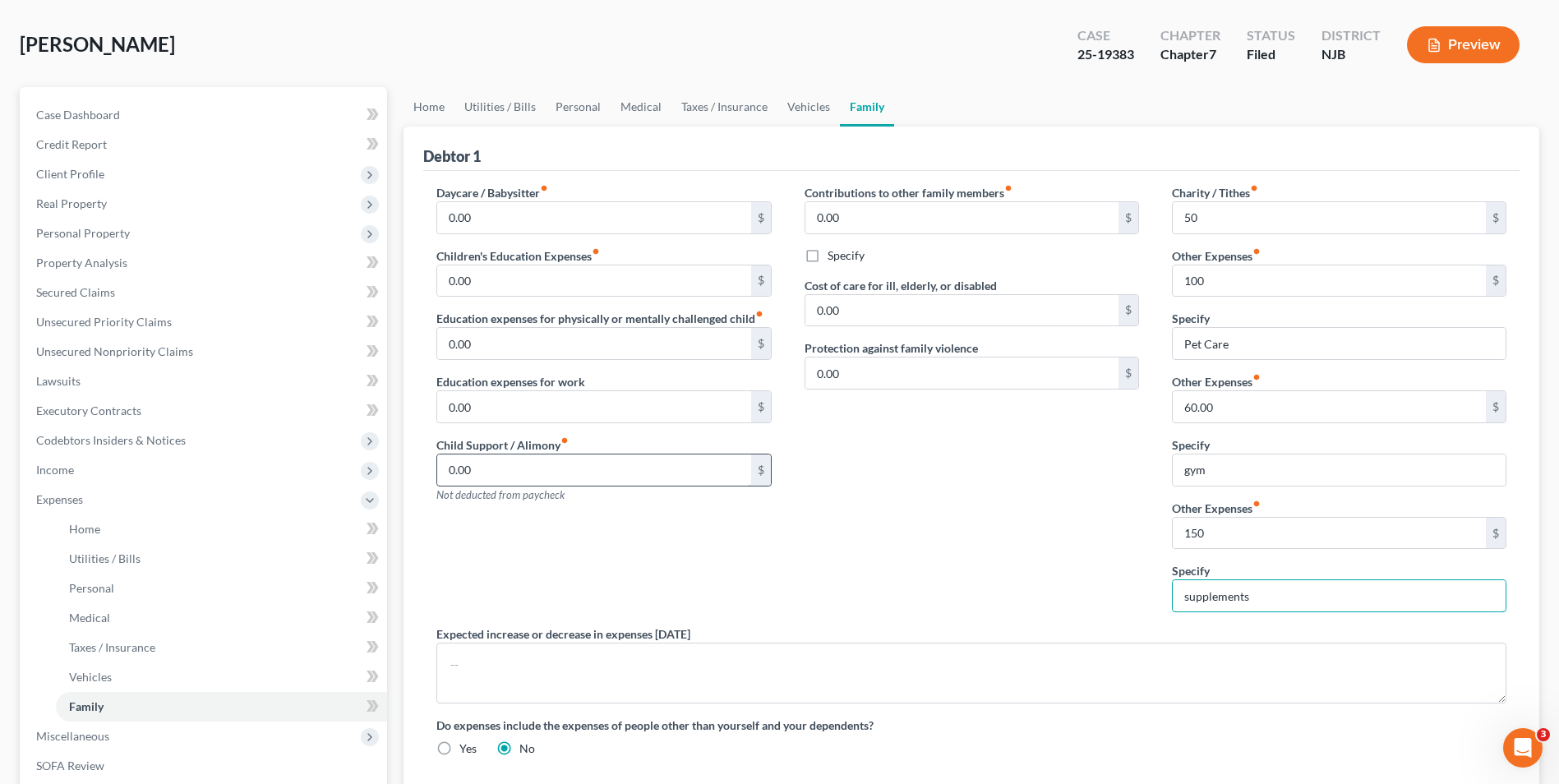
scroll to position [50, 0]
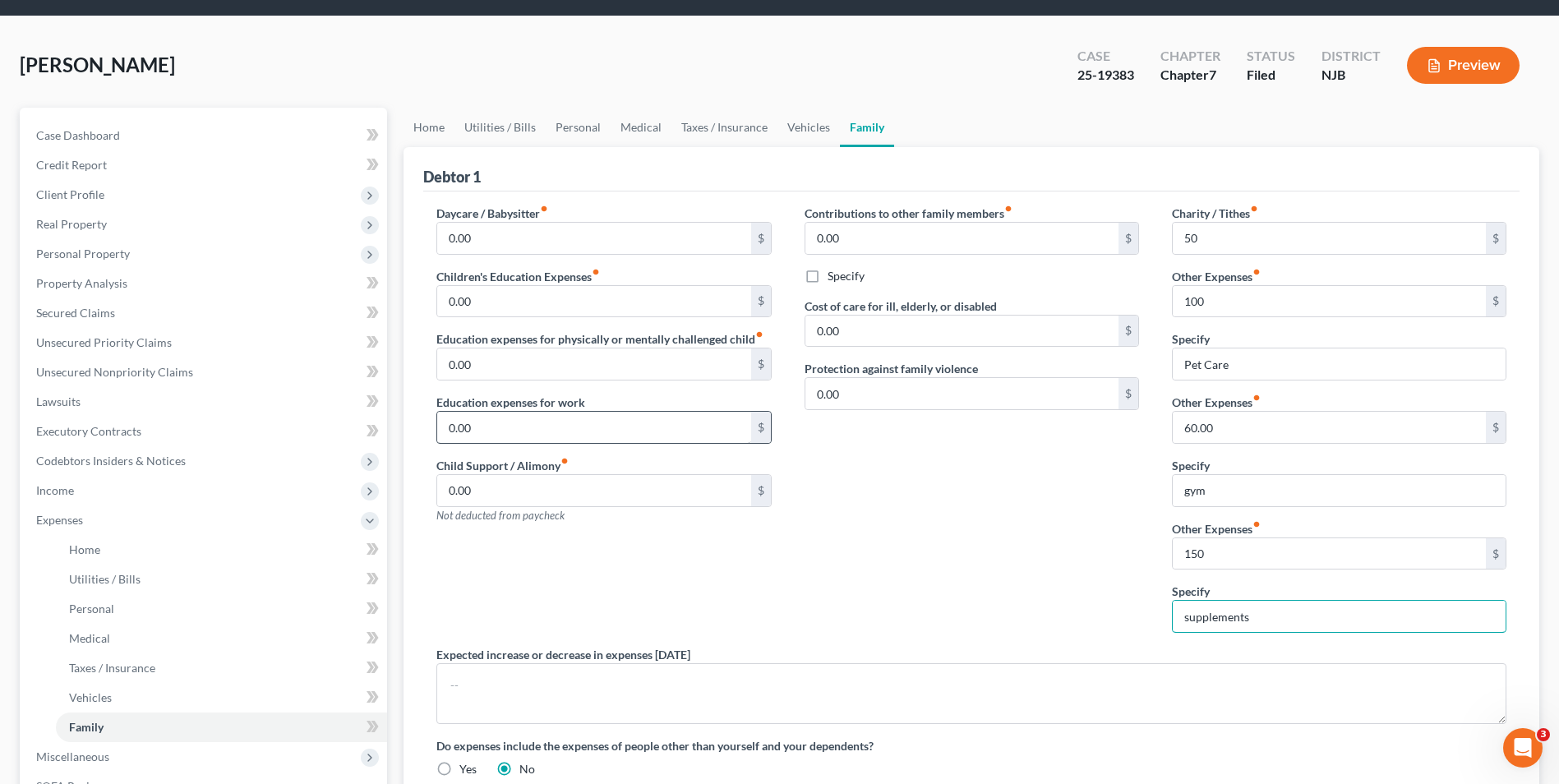
type input "supplements"
click at [650, 436] on input "0.00" at bounding box center [593, 428] width 313 height 32
type input "35.00"
